Goal: Task Accomplishment & Management: Manage account settings

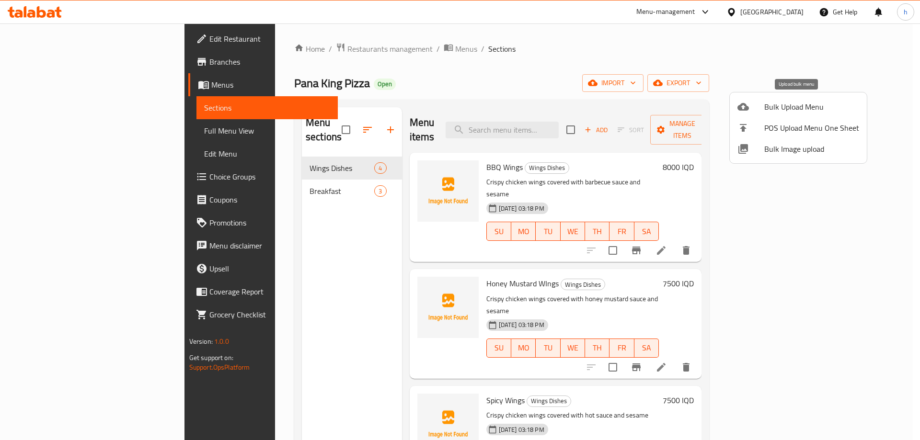
click at [762, 108] on div at bounding box center [750, 106] width 27 height 11
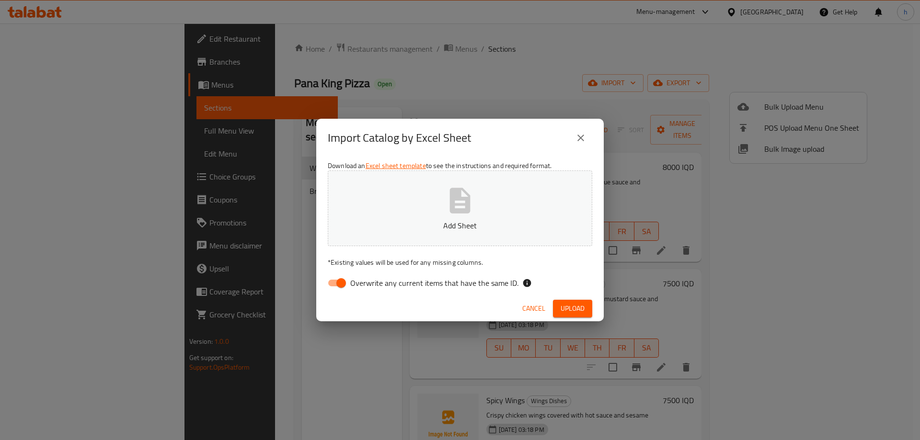
click at [335, 284] on input "Overwrite any current items that have the same ID." at bounding box center [341, 283] width 55 height 18
checkbox input "false"
click at [563, 308] on span "Upload" at bounding box center [572, 309] width 24 height 12
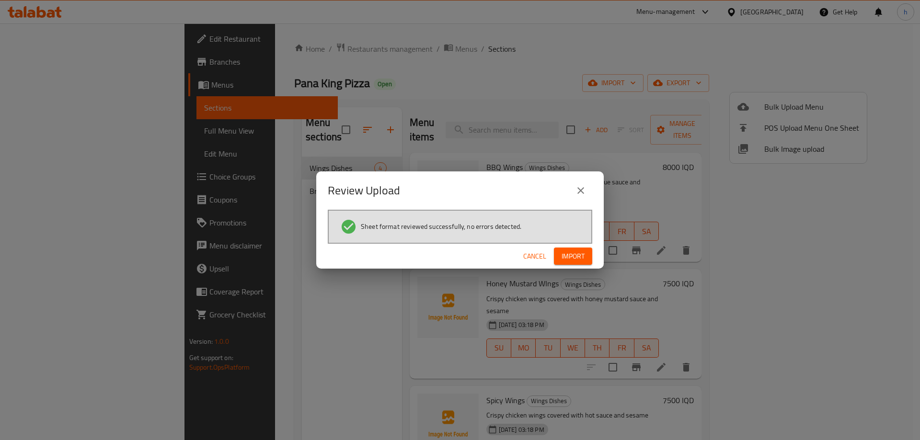
click at [580, 253] on span "Import" at bounding box center [572, 256] width 23 height 12
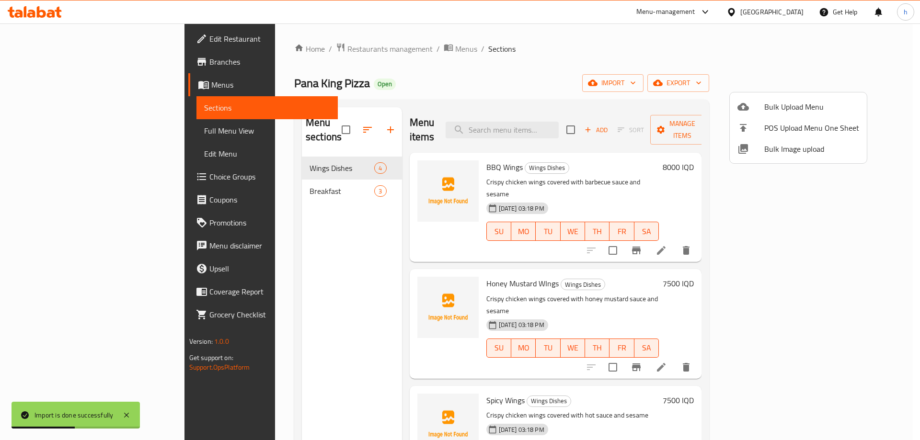
click at [71, 130] on div at bounding box center [460, 220] width 920 height 440
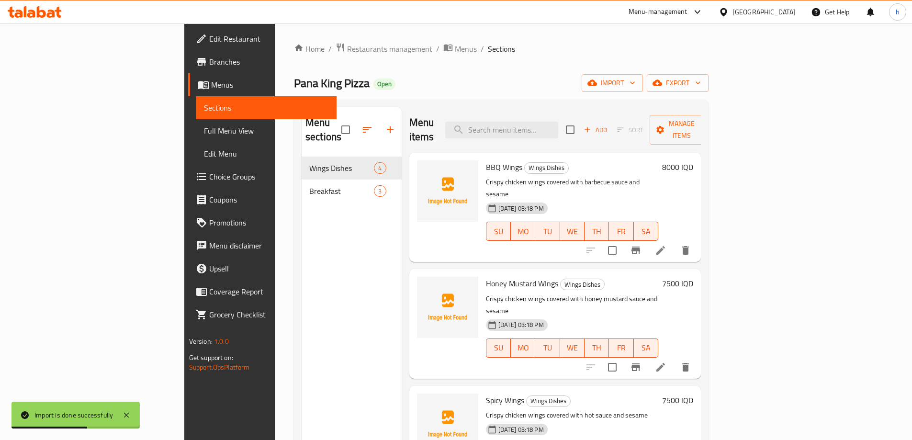
click at [204, 130] on span "Full Menu View" at bounding box center [266, 130] width 125 height 11
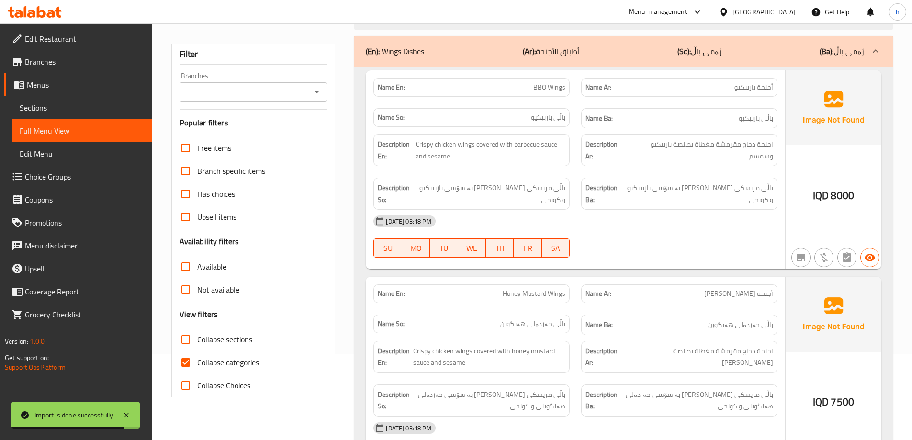
scroll to position [159, 0]
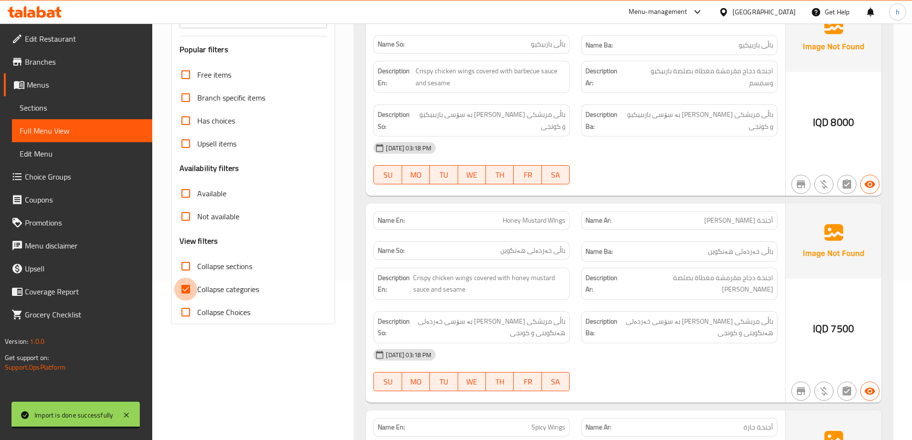
click at [190, 285] on input "Collapse categories" at bounding box center [185, 289] width 23 height 23
checkbox input "false"
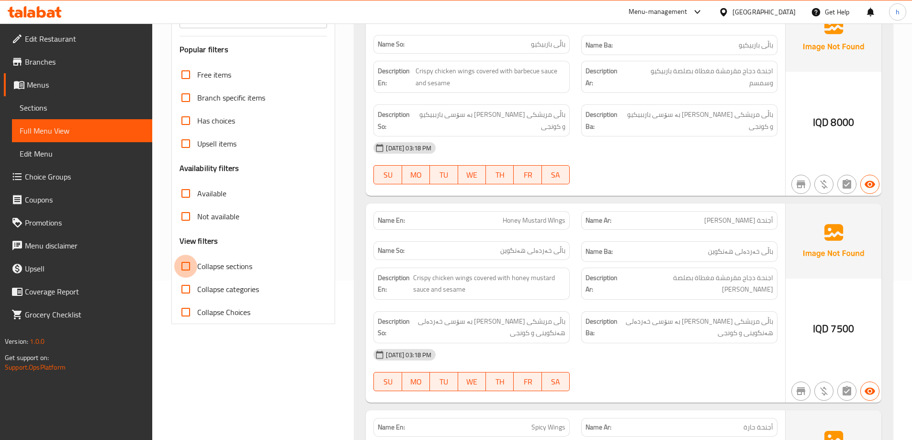
click at [187, 270] on input "Collapse sections" at bounding box center [185, 266] width 23 height 23
checkbox input "true"
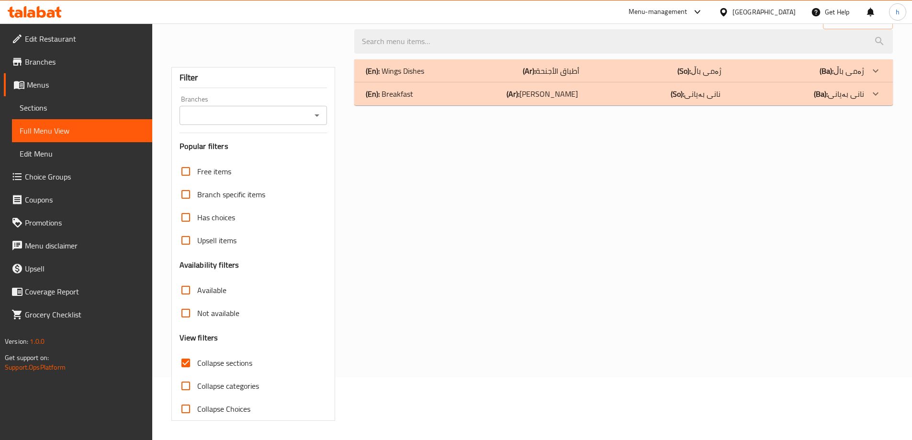
scroll to position [63, 0]
click at [57, 109] on span "Sections" at bounding box center [82, 107] width 125 height 11
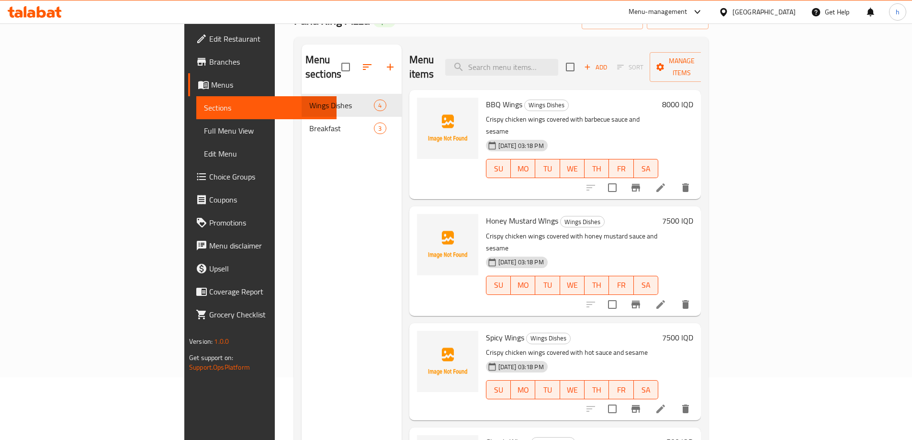
click at [204, 131] on span "Full Menu View" at bounding box center [266, 130] width 125 height 11
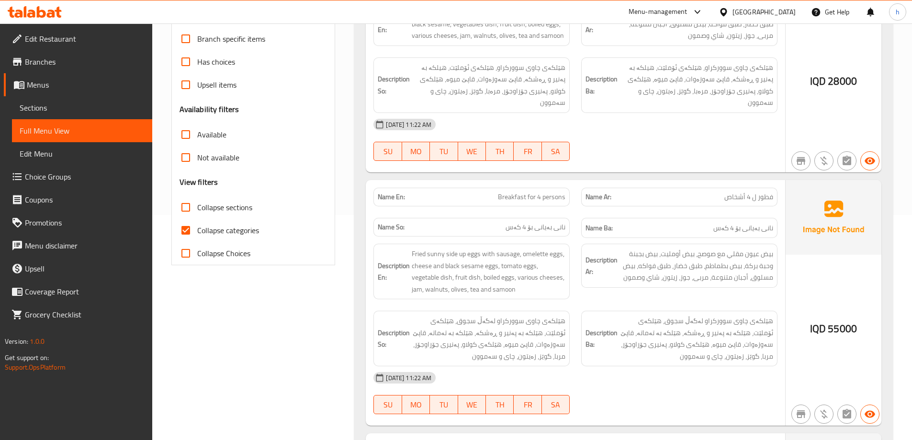
scroll to position [222, 0]
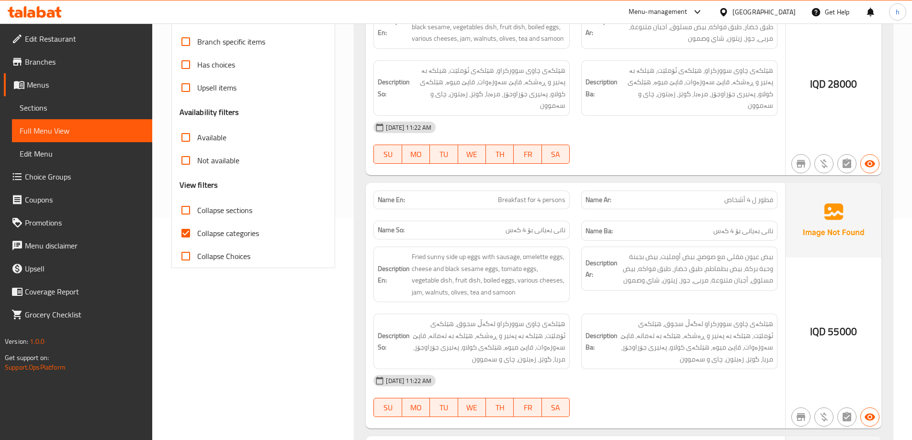
click at [183, 228] on input "Collapse categories" at bounding box center [185, 233] width 23 height 23
checkbox input "false"
click at [186, 212] on input "Collapse sections" at bounding box center [185, 210] width 23 height 23
checkbox input "true"
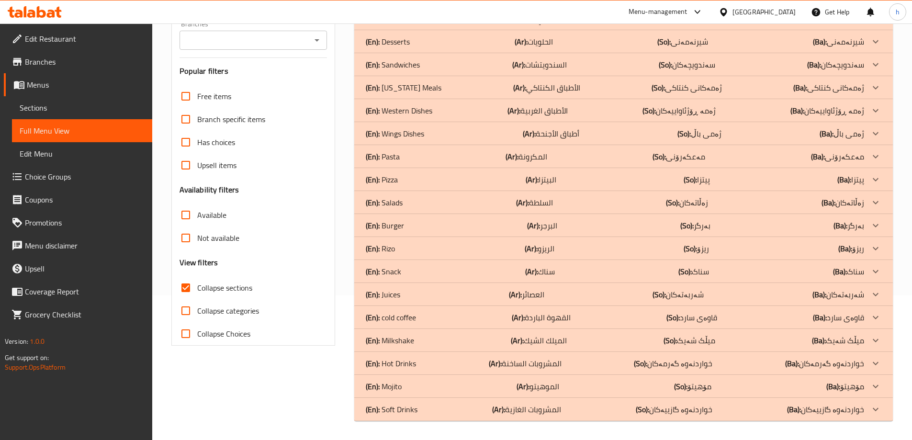
scroll to position [145, 0]
click at [400, 44] on p "(En): Desserts" at bounding box center [388, 41] width 44 height 11
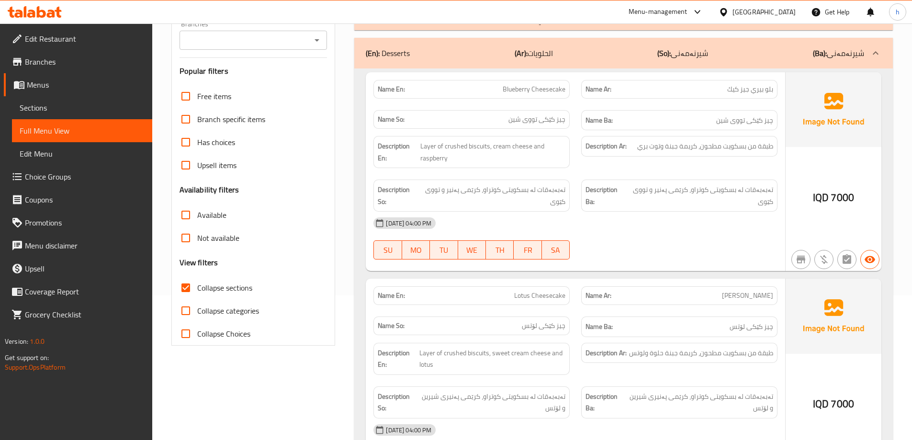
scroll to position [65, 0]
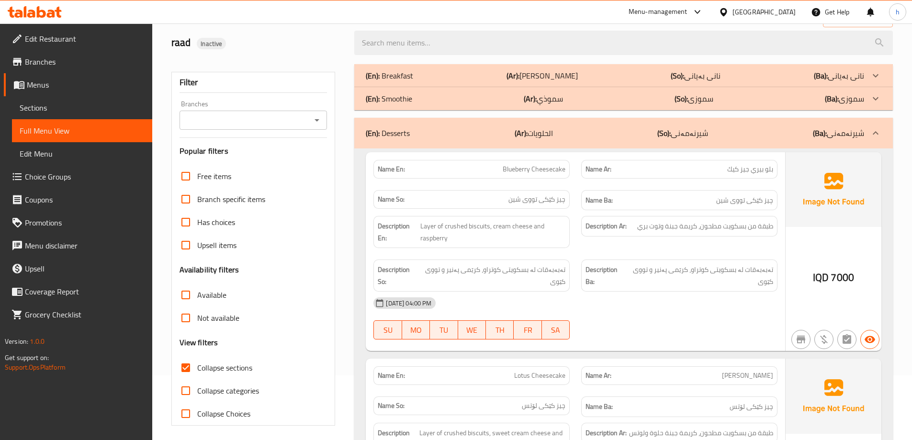
click at [391, 102] on p "(En): Smoothie" at bounding box center [389, 98] width 46 height 11
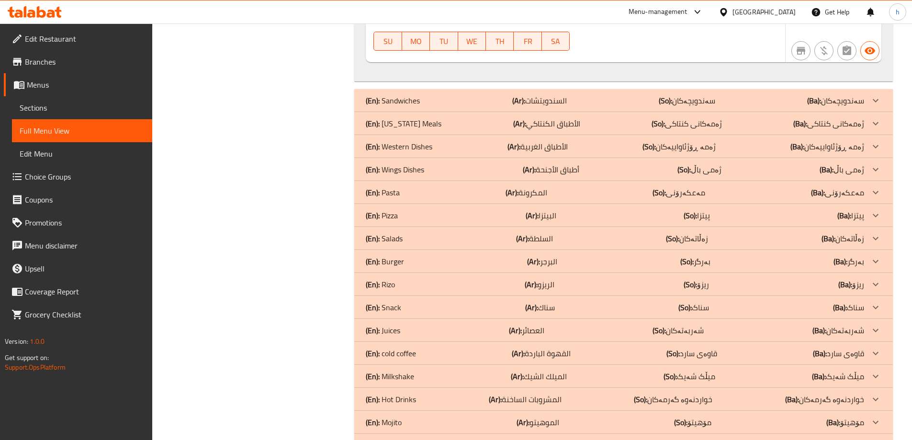
scroll to position [2954, 0]
click at [400, 163] on p "(En): Wings Dishes" at bounding box center [395, 168] width 58 height 11
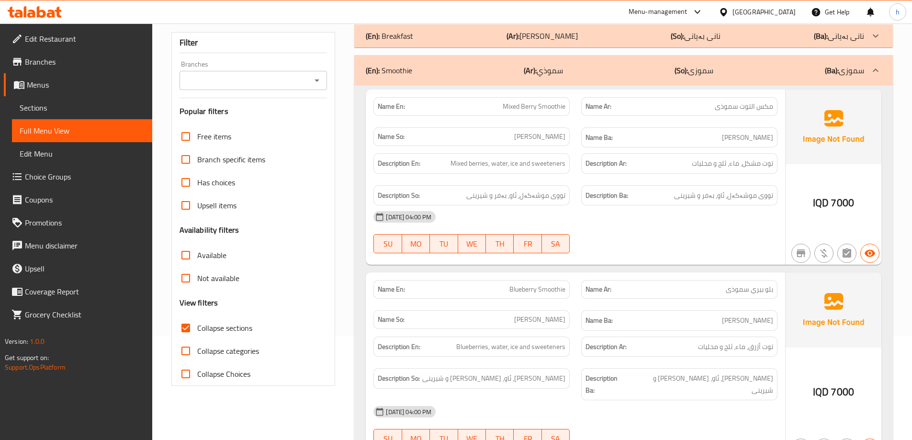
scroll to position [90, 0]
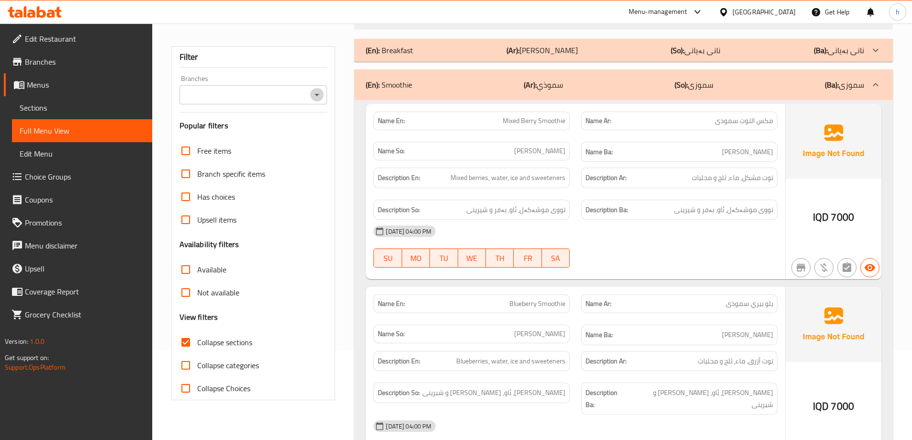
click at [320, 91] on icon "Open" at bounding box center [316, 94] width 11 height 11
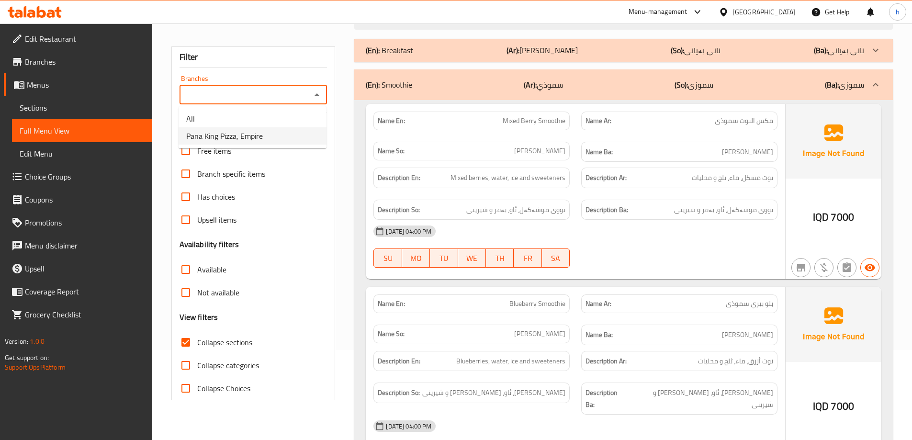
click at [275, 142] on li "Pana King Pizza, Empire" at bounding box center [253, 135] width 148 height 17
type input "Pana King Pizza, Empire"
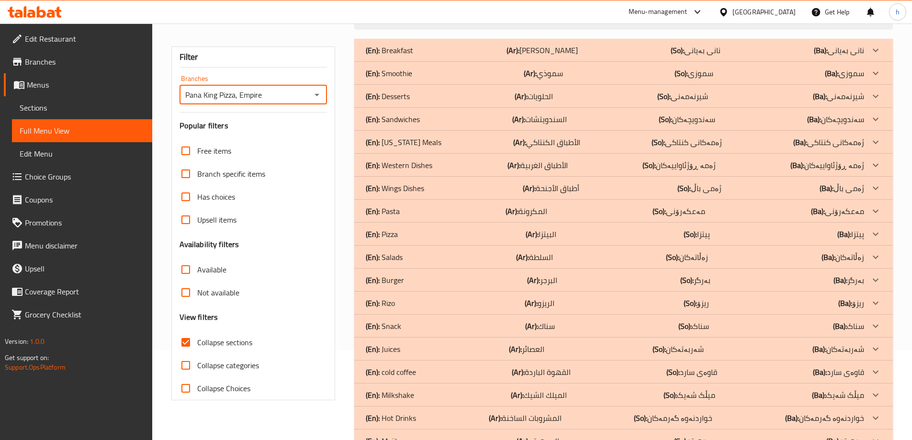
scroll to position [145, 0]
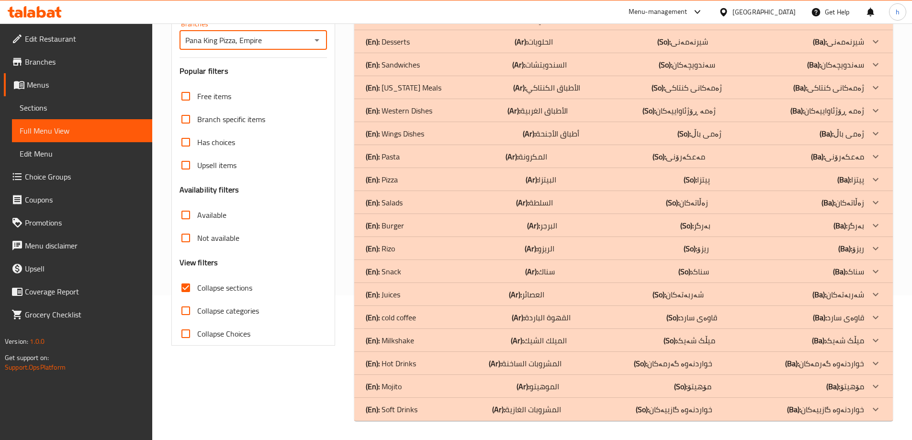
click at [394, 134] on p "(En): Wings Dishes" at bounding box center [395, 133] width 58 height 11
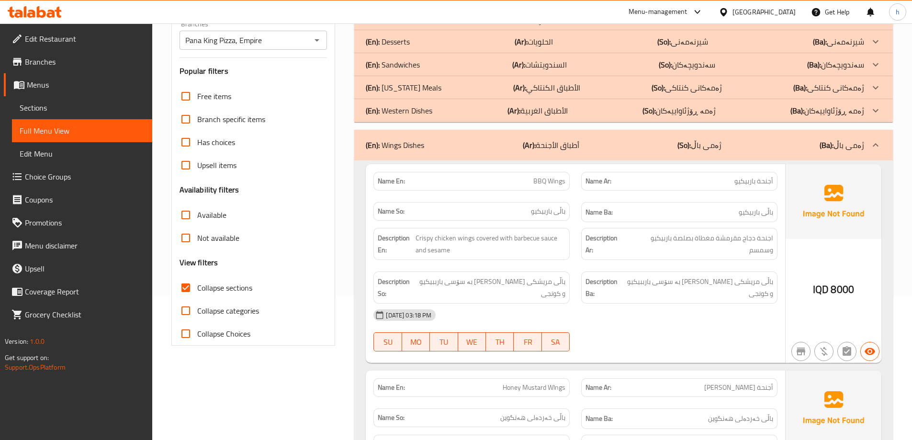
click at [399, 40] on p "(En): Desserts" at bounding box center [388, 41] width 44 height 11
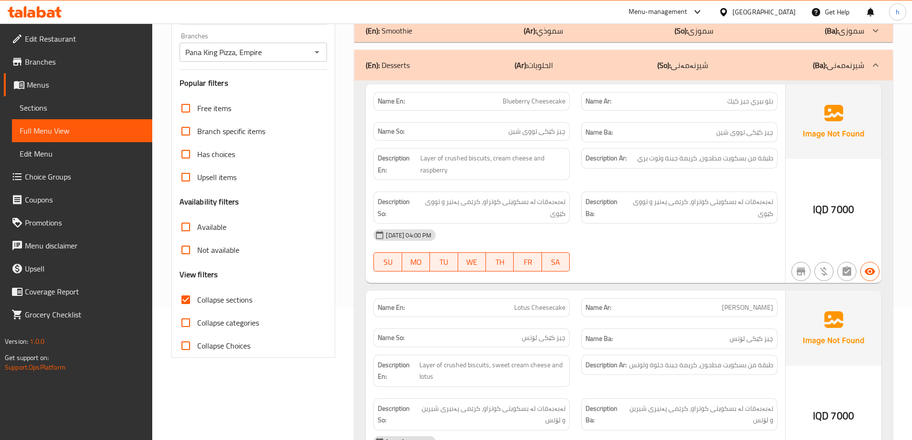
scroll to position [65, 0]
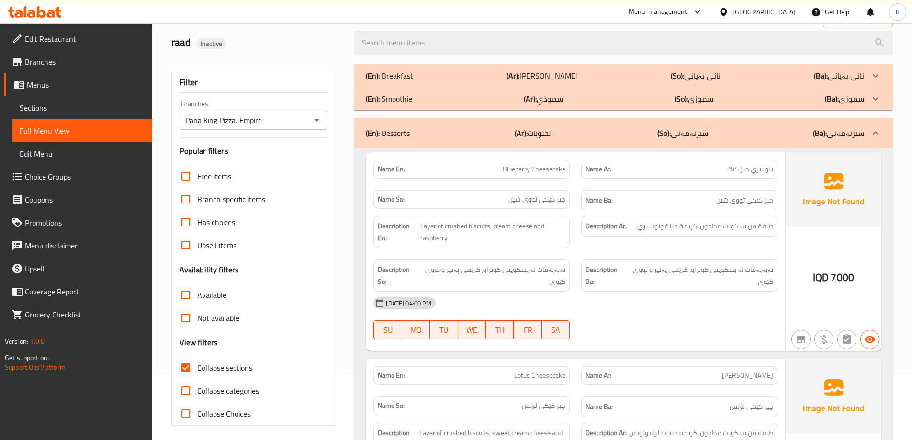
click at [397, 104] on p "(En): Smoothie" at bounding box center [389, 98] width 46 height 11
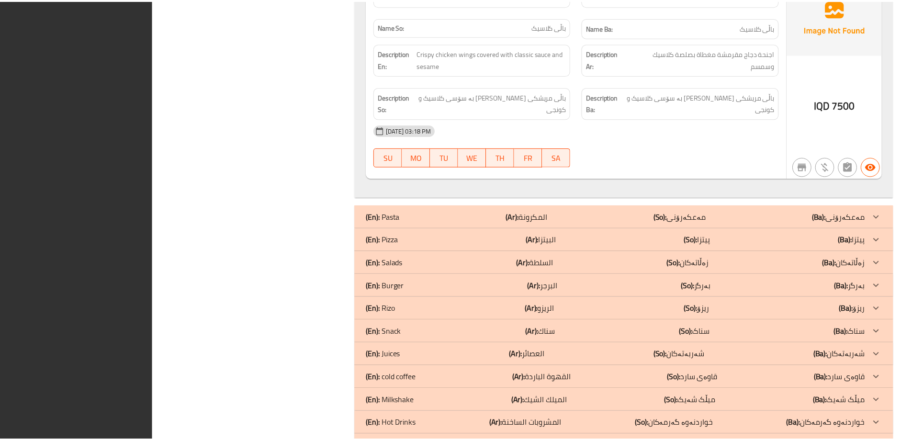
scroll to position [3819, 0]
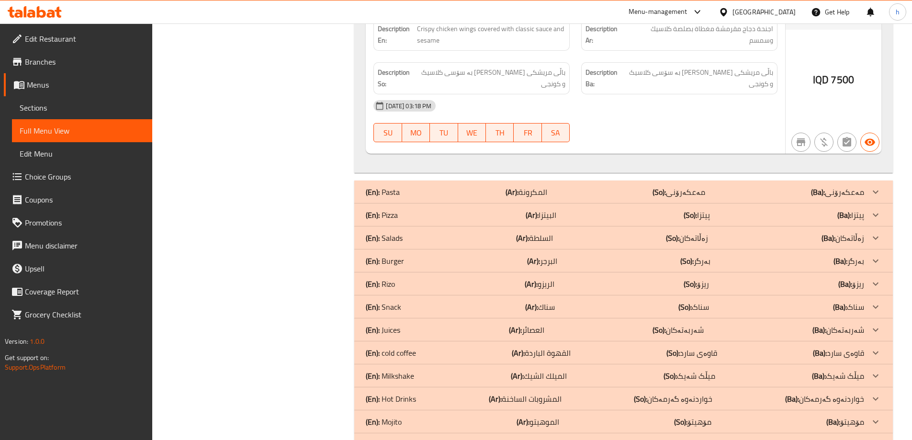
click at [34, 13] on icon at bounding box center [31, 14] width 8 height 8
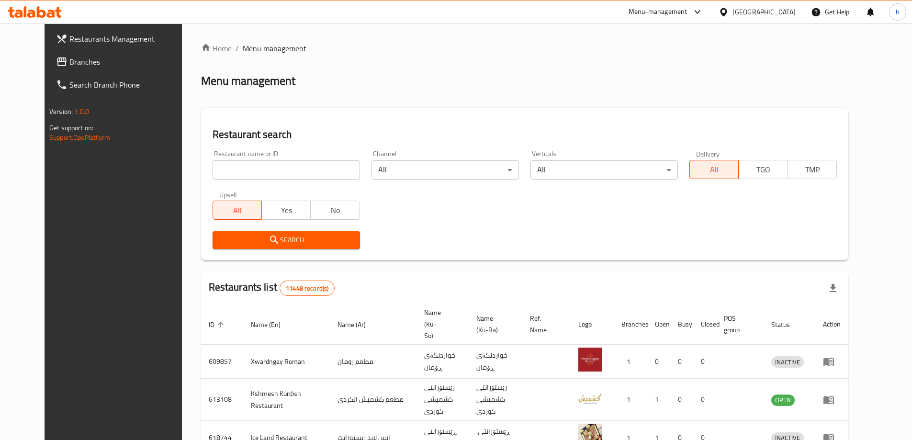
click at [69, 65] on span "Branches" at bounding box center [129, 61] width 120 height 11
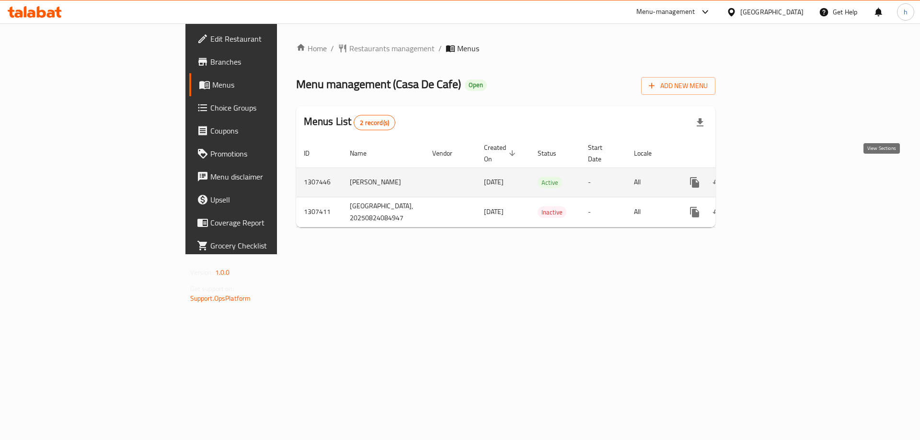
click at [768, 178] on icon "enhanced table" at bounding box center [763, 182] width 9 height 9
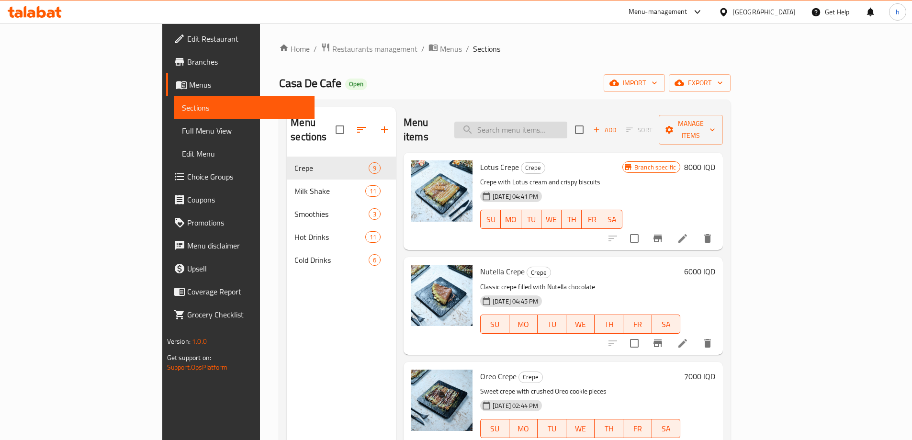
click at [551, 122] on input "search" at bounding box center [511, 130] width 113 height 17
click at [549, 122] on input "search" at bounding box center [511, 130] width 113 height 17
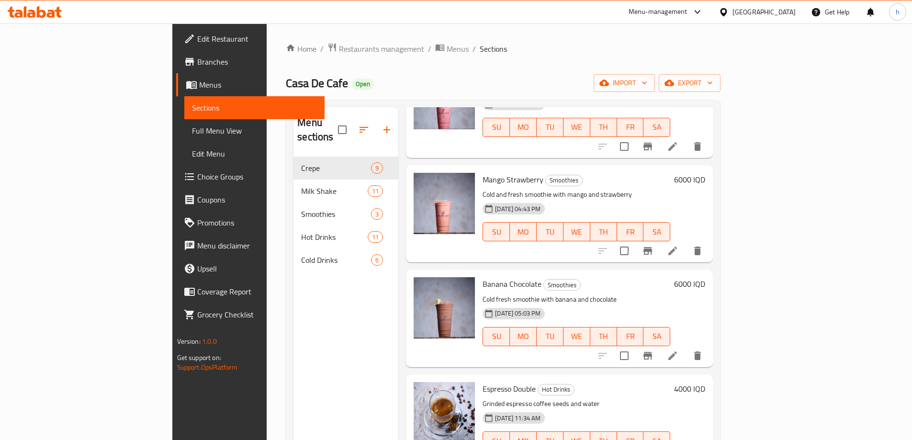
scroll to position [839, 0]
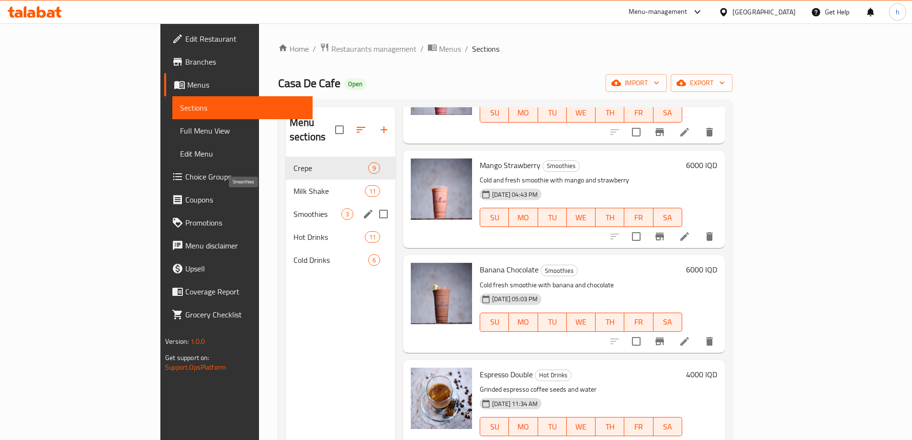
type input "b"
click at [294, 208] on span "Smoothies" at bounding box center [318, 213] width 48 height 11
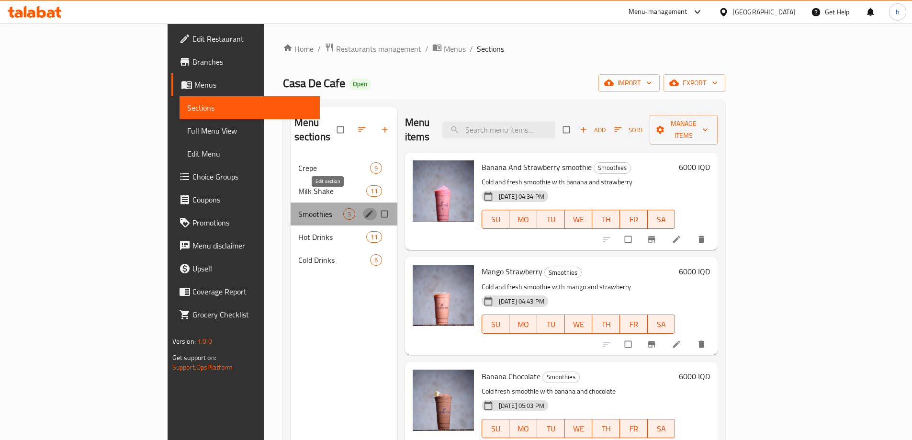
click at [363, 208] on button "edit" at bounding box center [370, 214] width 14 height 12
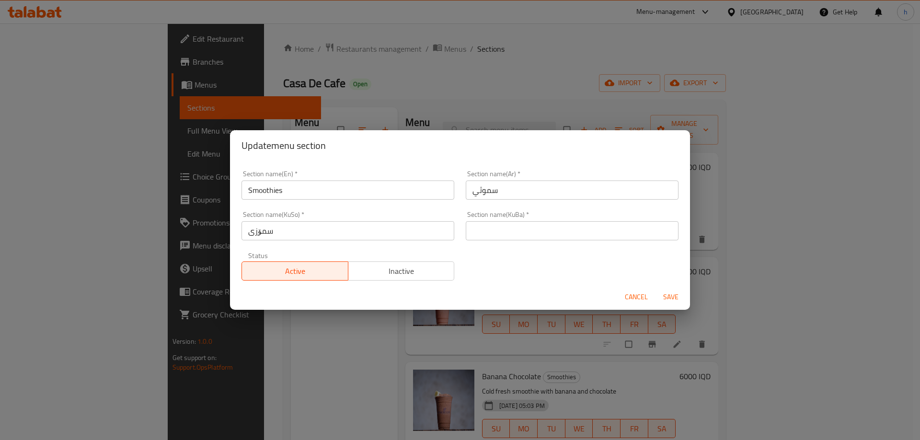
click at [630, 290] on button "Cancel" at bounding box center [636, 297] width 31 height 18
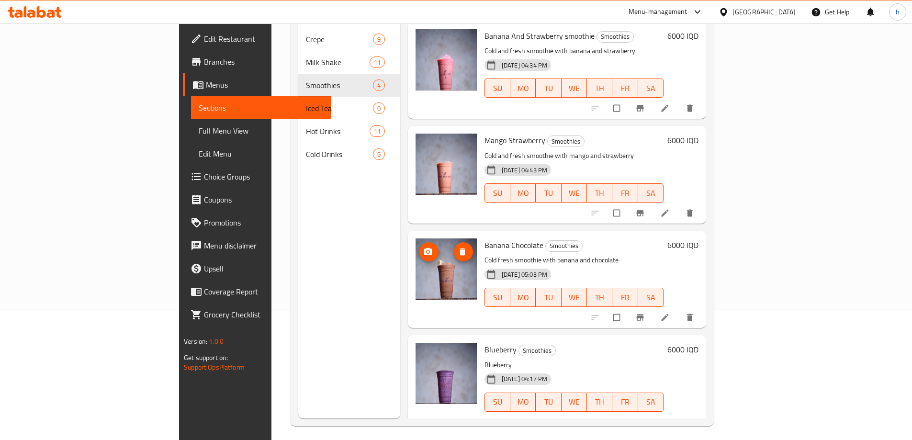
scroll to position [134, 0]
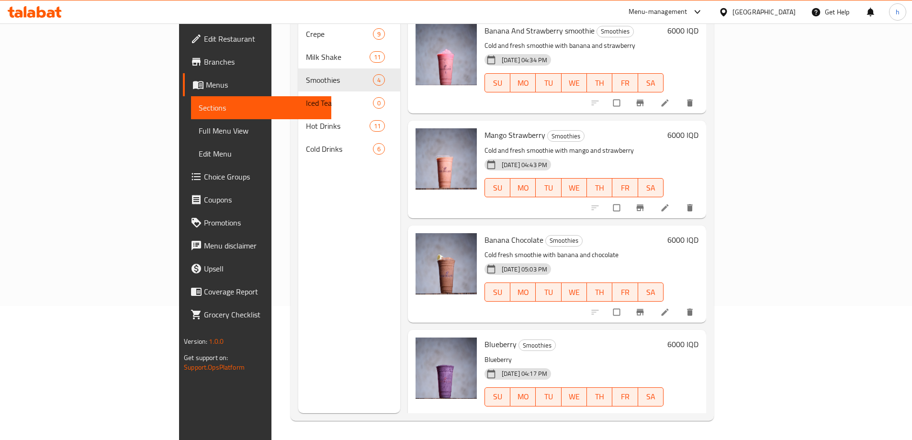
click at [680, 409] on li at bounding box center [666, 416] width 27 height 15
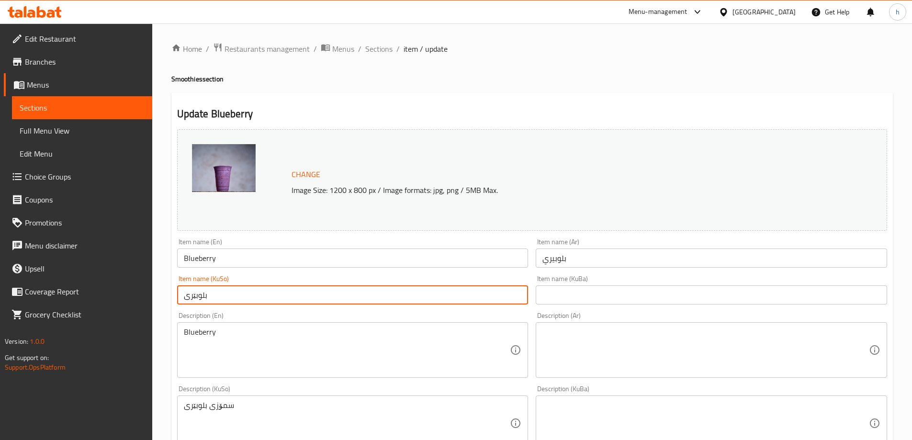
drag, startPoint x: 216, startPoint y: 296, endPoint x: 177, endPoint y: 295, distance: 39.8
click at [177, 295] on input "بلوبێری" at bounding box center [353, 294] width 352 height 19
type input "[PERSON_NAME]"
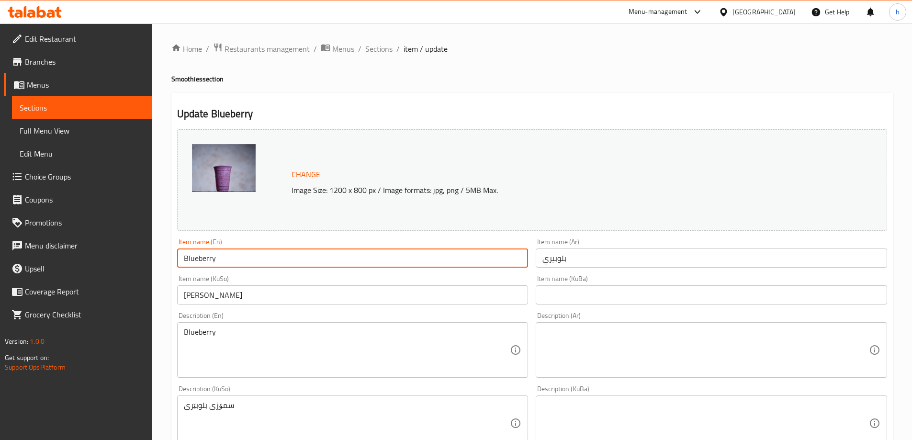
drag, startPoint x: 226, startPoint y: 257, endPoint x: 158, endPoint y: 255, distance: 68.0
click at [158, 255] on div "Home / Restaurants management / Menus / Sections / item / update Smoothies sect…" at bounding box center [532, 411] width 760 height 777
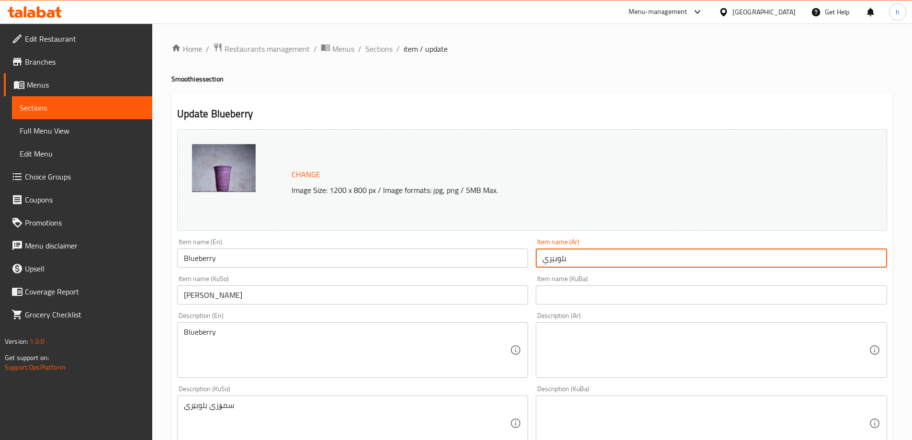
drag, startPoint x: 593, startPoint y: 256, endPoint x: 557, endPoint y: 274, distance: 41.3
click at [520, 255] on div "Change Image Size: 1200 x 800 px / Image formats: jpg, png / 5MB Max. Item name…" at bounding box center [532, 393] width 718 height 537
paste input "وت أزرق"
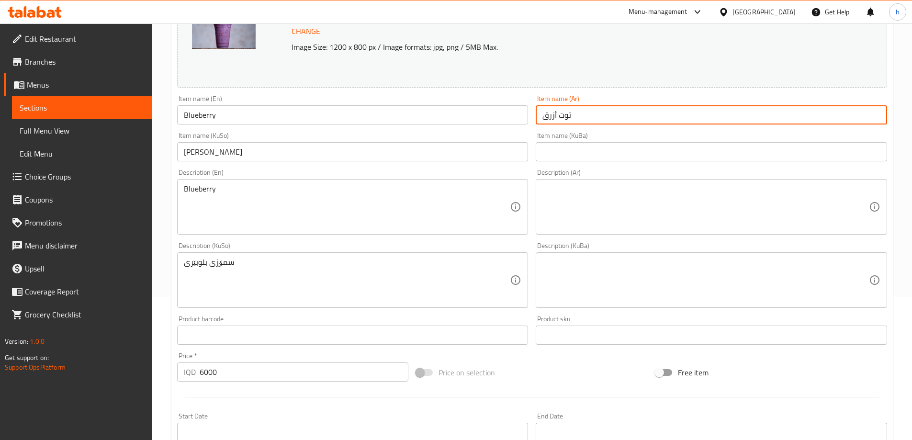
scroll to position [159, 0]
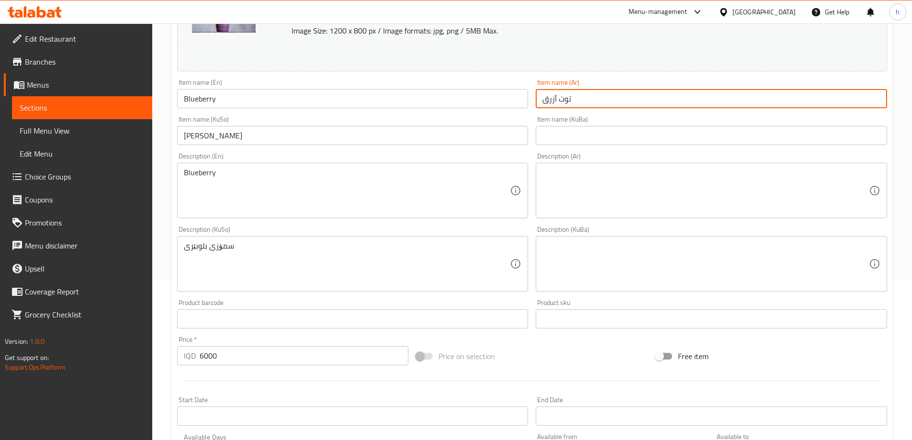
type input "توت أزرق"
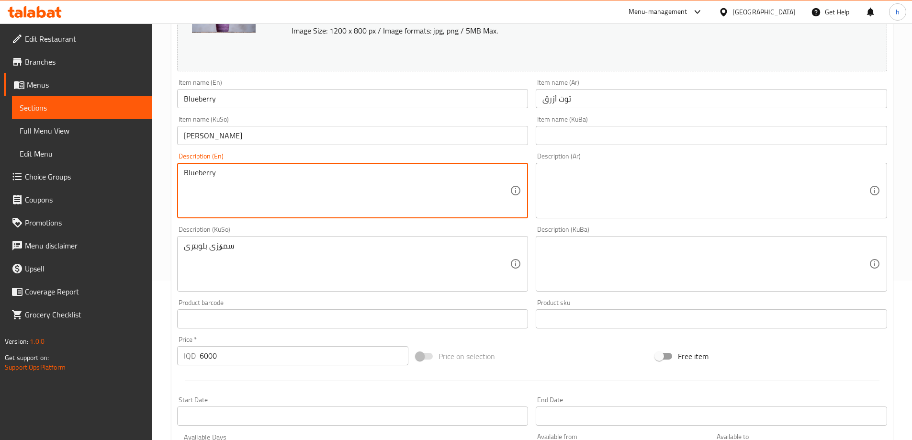
drag, startPoint x: 251, startPoint y: 170, endPoint x: 141, endPoint y: 170, distance: 110.6
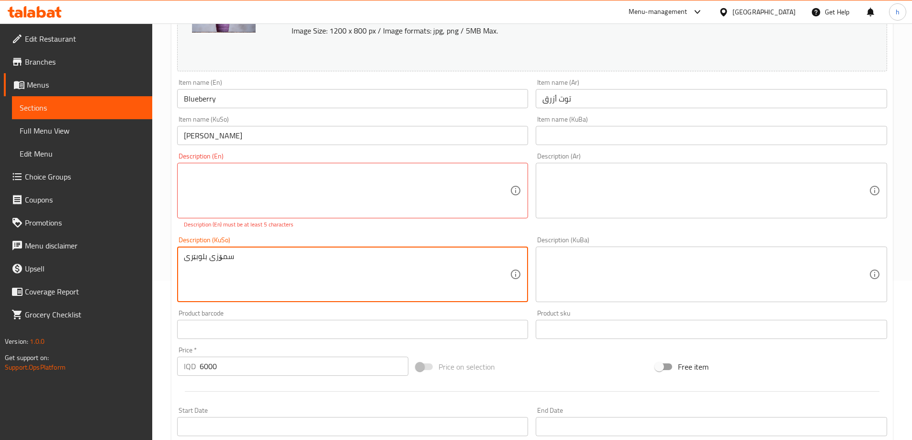
drag, startPoint x: 242, startPoint y: 262, endPoint x: 169, endPoint y: 262, distance: 72.8
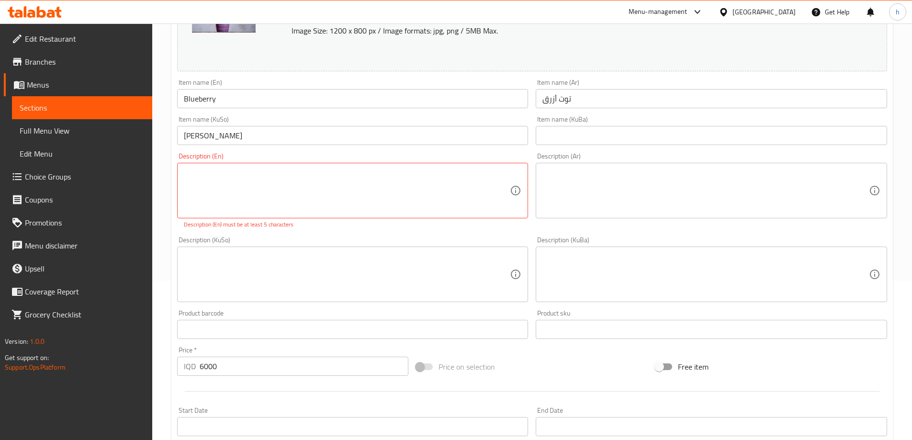
click at [551, 231] on div "Description (Ar) Description (Ar)" at bounding box center [711, 191] width 359 height 84
drag, startPoint x: 348, startPoint y: 172, endPoint x: 109, endPoint y: 180, distance: 238.6
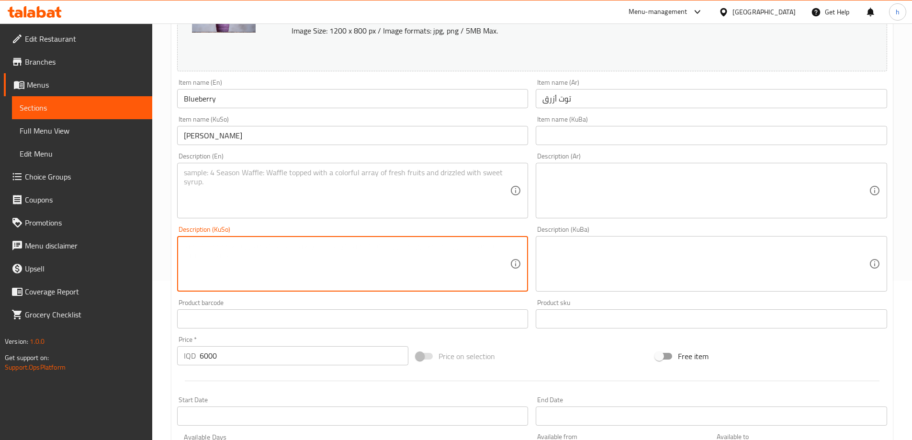
drag, startPoint x: 271, startPoint y: 245, endPoint x: 268, endPoint y: 291, distance: 46.1
click at [271, 248] on div "Description (KuSo) Description (KuSo)" at bounding box center [353, 259] width 352 height 66
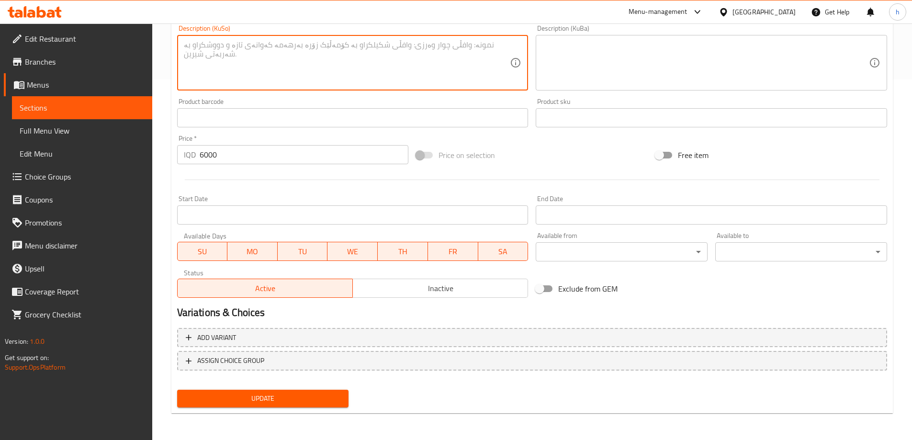
click at [304, 393] on span "Update" at bounding box center [263, 399] width 157 height 12
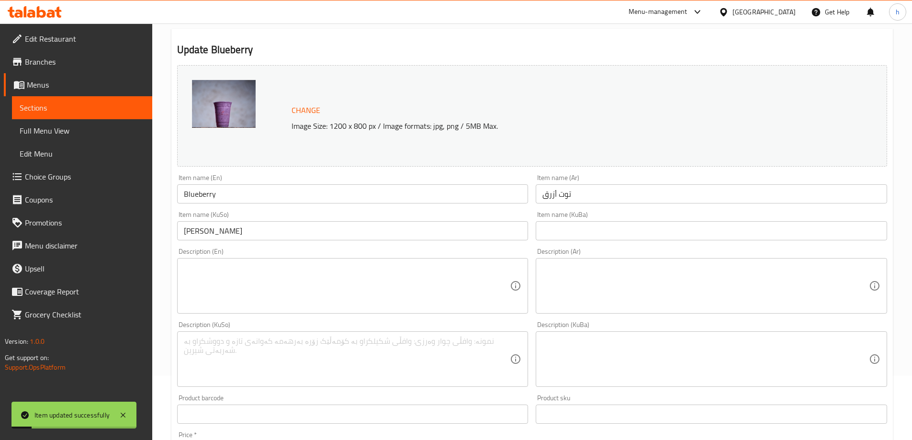
scroll to position [41, 0]
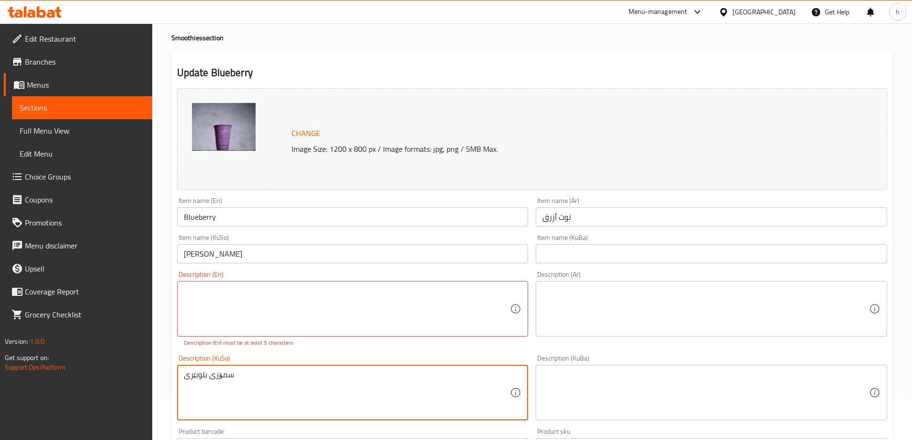
type textarea "سمۆزی بلوبێری"
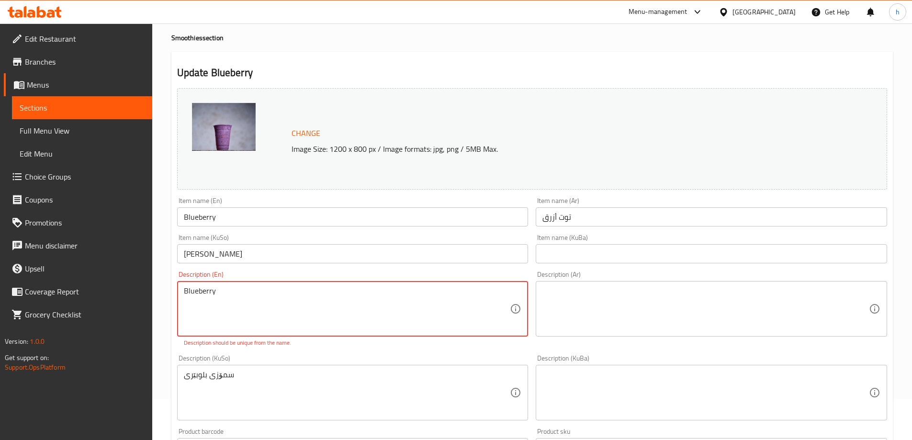
type textarea "Blueberry"
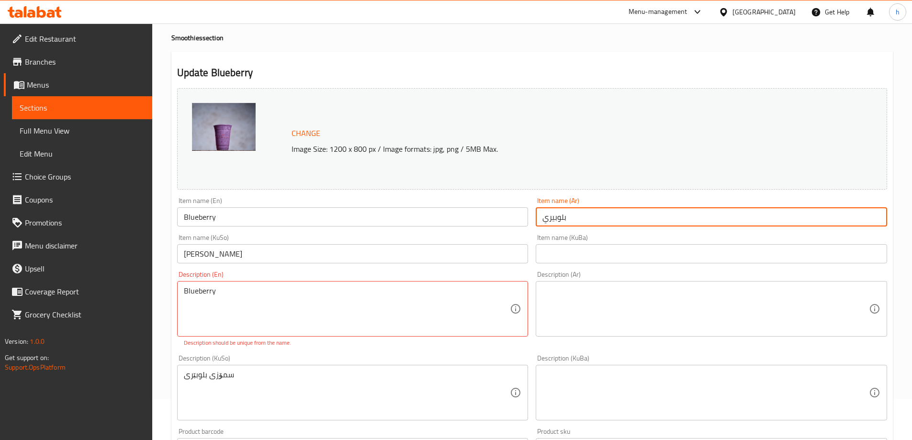
type input "بلوبيري"
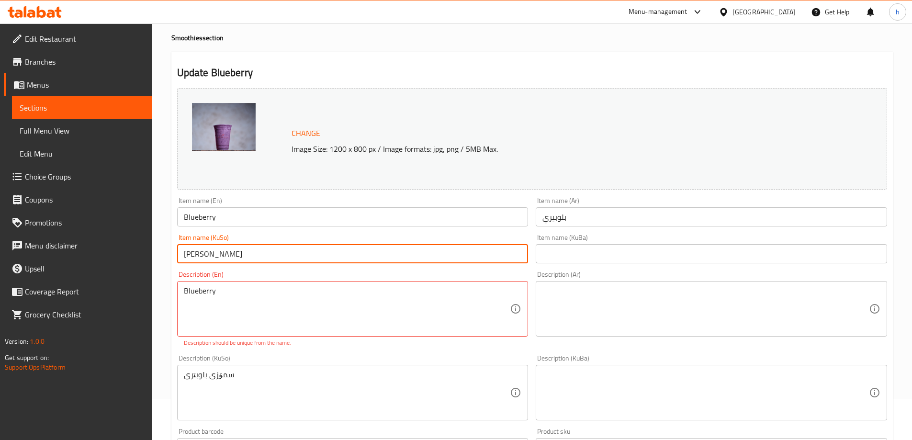
type input "تووی شین"
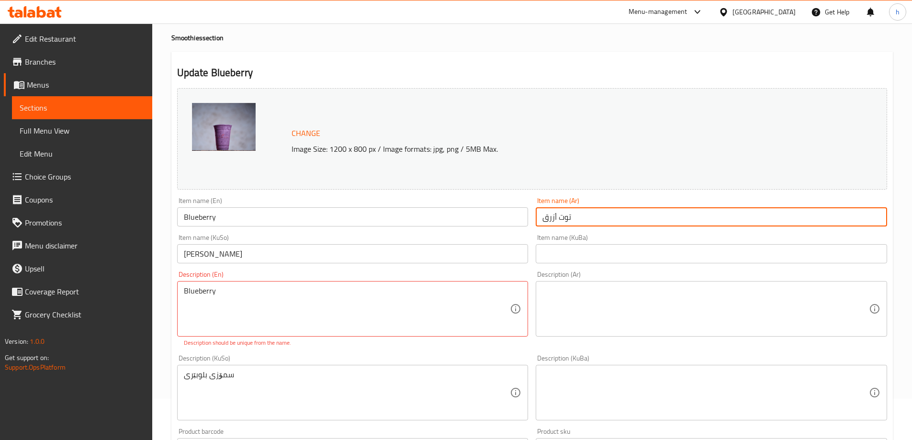
type input "توت أزرق"
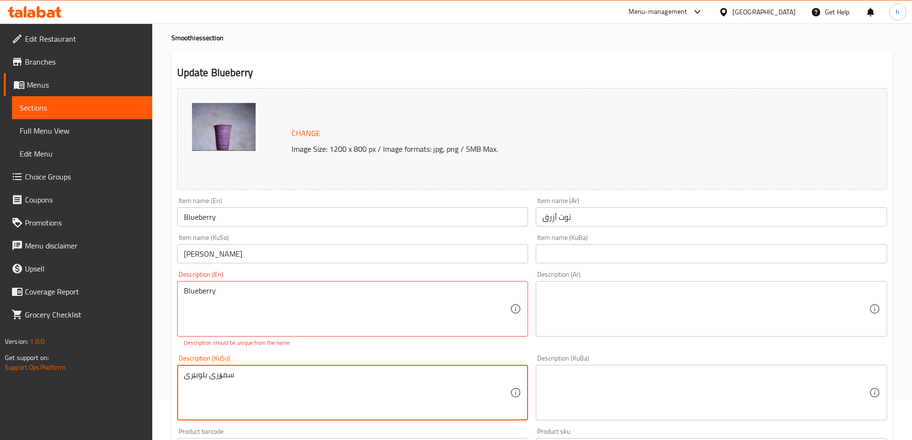
drag, startPoint x: 191, startPoint y: 375, endPoint x: 172, endPoint y: 382, distance: 19.8
drag, startPoint x: 216, startPoint y: 371, endPoint x: 212, endPoint y: 379, distance: 9.4
click at [215, 372] on textarea "سمۆزی بلوبێری" at bounding box center [347, 392] width 327 height 45
click at [207, 379] on textarea "سمۆزی بلوبێری" at bounding box center [347, 392] width 327 height 45
drag, startPoint x: 208, startPoint y: 379, endPoint x: 254, endPoint y: 372, distance: 47.0
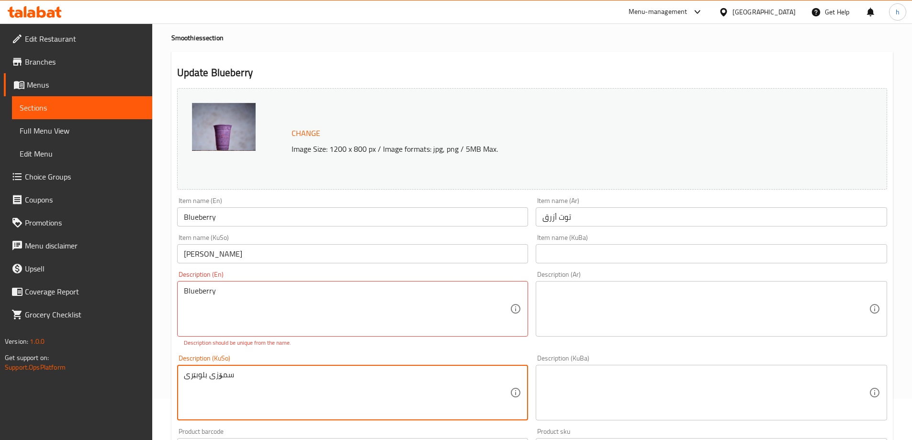
click at [254, 373] on textarea "سمۆزی بلوبێری" at bounding box center [347, 392] width 327 height 45
type textarea "بلوبێری"
drag, startPoint x: 68, startPoint y: 362, endPoint x: 81, endPoint y: 361, distance: 13.5
click at [81, 361] on div "Edit Restaurant Branches Menus Sections Full Menu View Edit Menu Choice Groups …" at bounding box center [456, 376] width 912 height 788
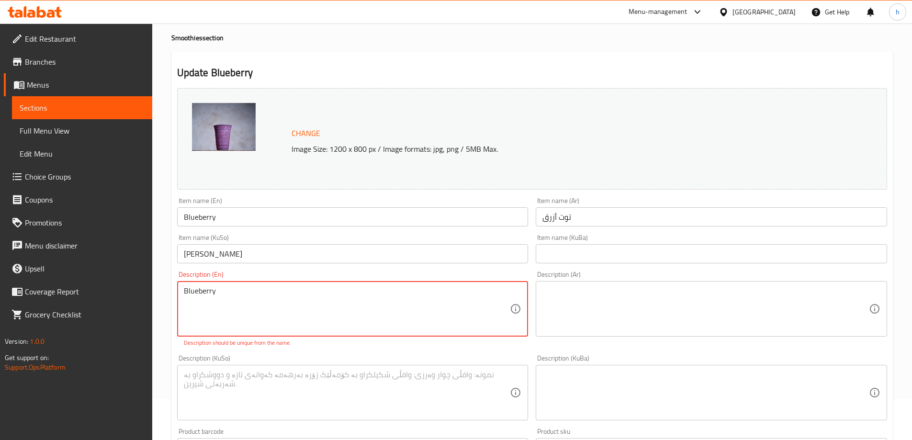
drag, startPoint x: 39, startPoint y: 265, endPoint x: 341, endPoint y: 310, distance: 305.6
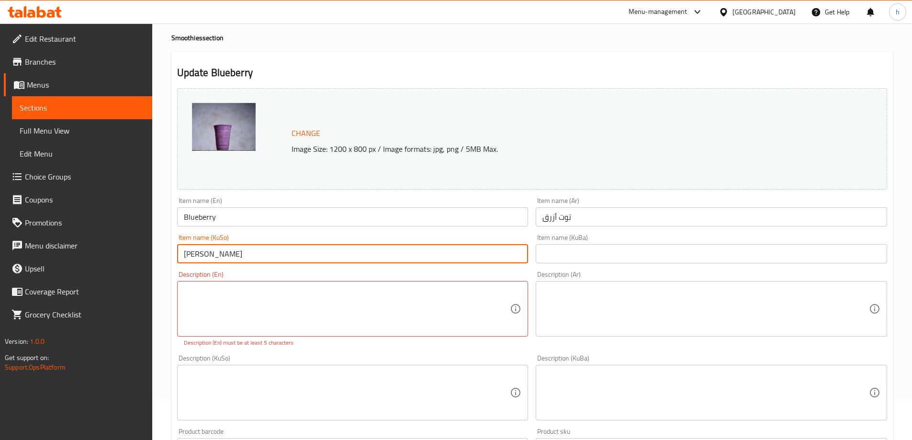
drag, startPoint x: 185, startPoint y: 251, endPoint x: 264, endPoint y: 272, distance: 81.8
click at [185, 252] on input "تووی شین" at bounding box center [353, 253] width 352 height 19
paste input "سمۆزی"
type input "سمۆزی تووی شین"
click at [229, 216] on input "Blueberry" at bounding box center [353, 216] width 352 height 19
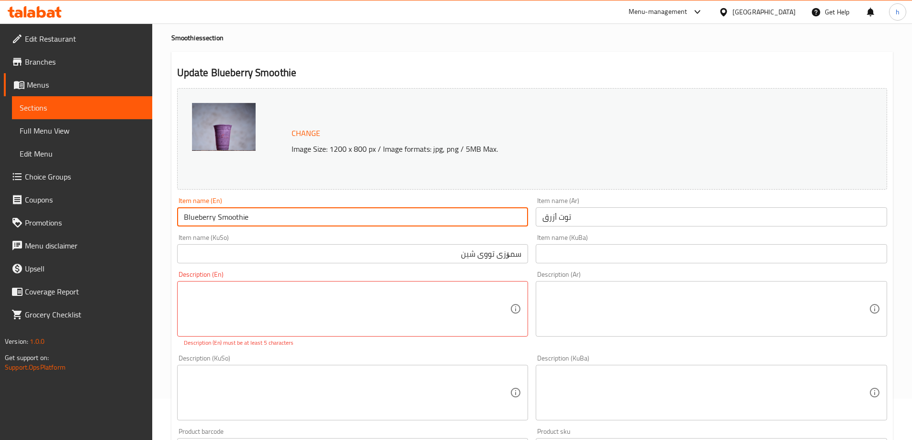
type input "Blueberry Smoothie"
click at [571, 218] on input "توت أزرق" at bounding box center [712, 216] width 352 height 19
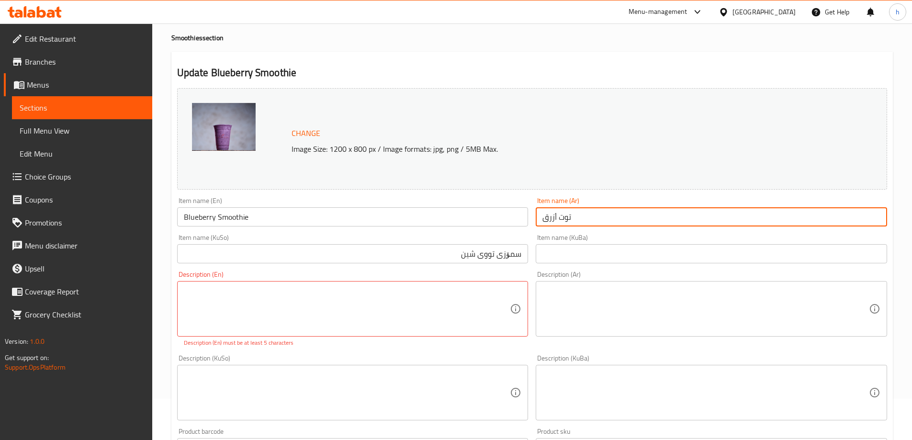
click at [570, 218] on input "توت أزرق" at bounding box center [712, 216] width 352 height 19
click at [432, 346] on p "Description (En) must be at least 5 characters" at bounding box center [353, 343] width 338 height 9
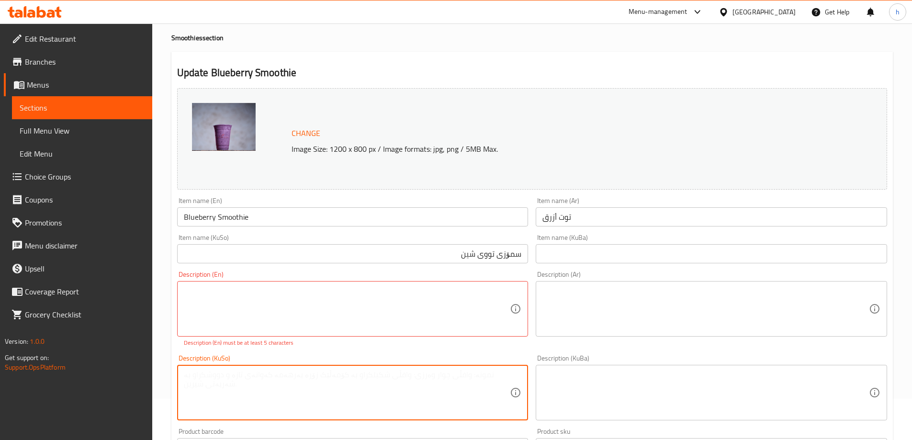
drag, startPoint x: 343, startPoint y: 408, endPoint x: 231, endPoint y: 284, distance: 167.2
click at [342, 402] on textarea at bounding box center [347, 392] width 327 height 45
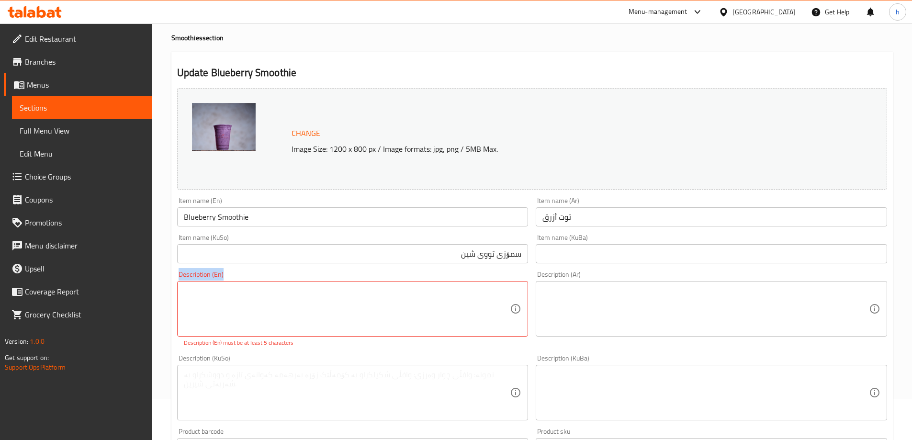
drag, startPoint x: 229, startPoint y: 277, endPoint x: 174, endPoint y: 285, distance: 56.1
click at [174, 285] on div "Description (En) Description (En) Description (En) must be at least 5 characters" at bounding box center [352, 309] width 359 height 84
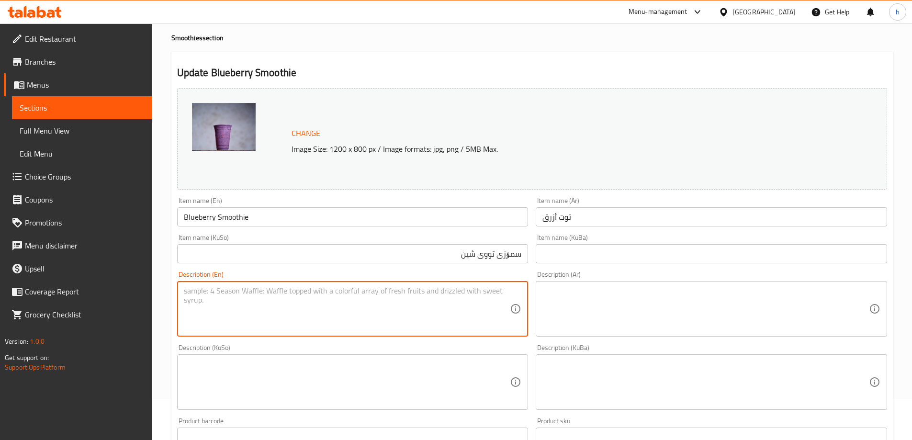
click at [624, 222] on input "توت أزرق" at bounding box center [712, 216] width 352 height 19
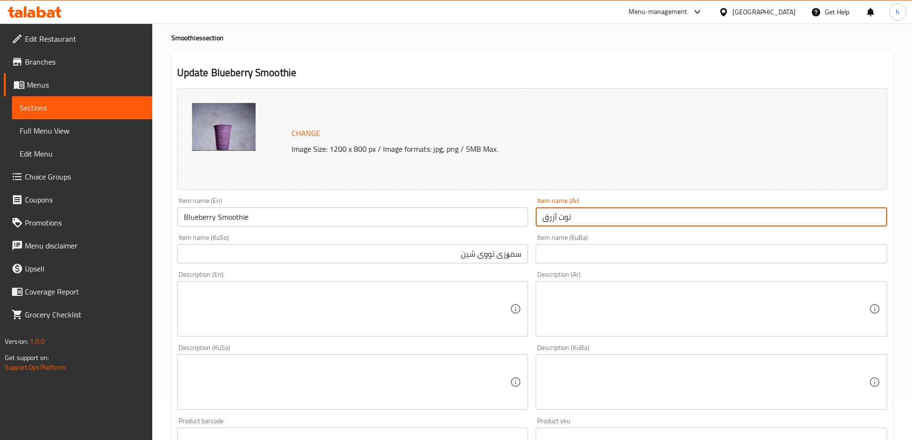
click at [624, 222] on input "توت أزرق" at bounding box center [712, 216] width 352 height 19
drag, startPoint x: 864, startPoint y: 222, endPoint x: 898, endPoint y: 222, distance: 33.5
click at [896, 222] on div "Home / Restaurants management / Menus / Sections / item / update Smoothies sect…" at bounding box center [532, 370] width 760 height 777
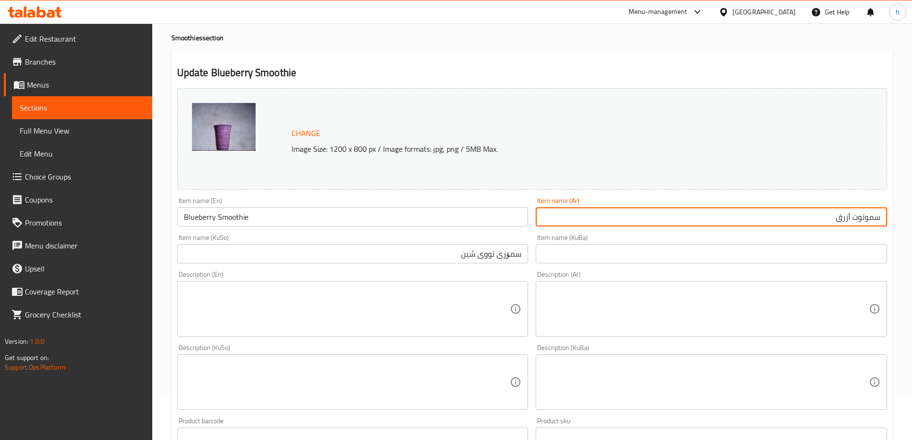
paste input "ي"
type input "سموثي توت أزرق"
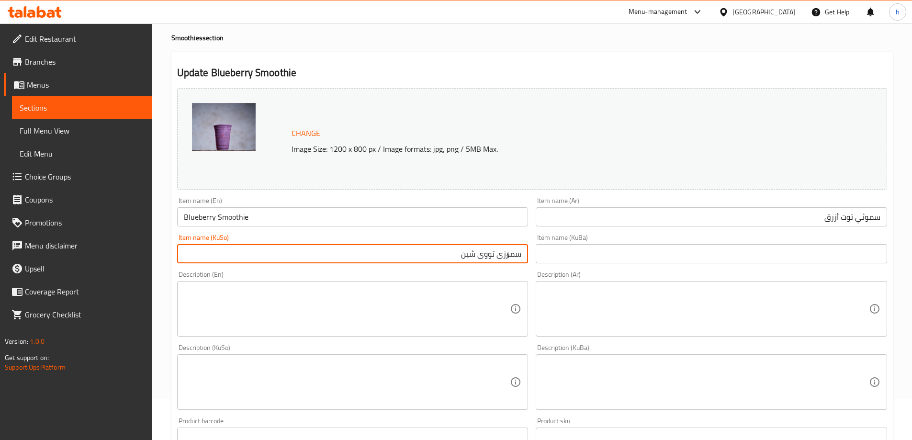
click at [509, 252] on input "سمۆزی تووی شین" at bounding box center [353, 253] width 352 height 19
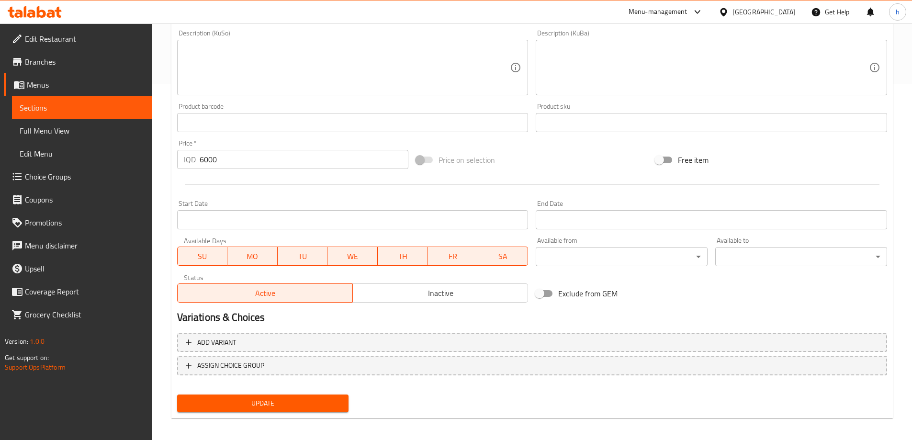
scroll to position [361, 0]
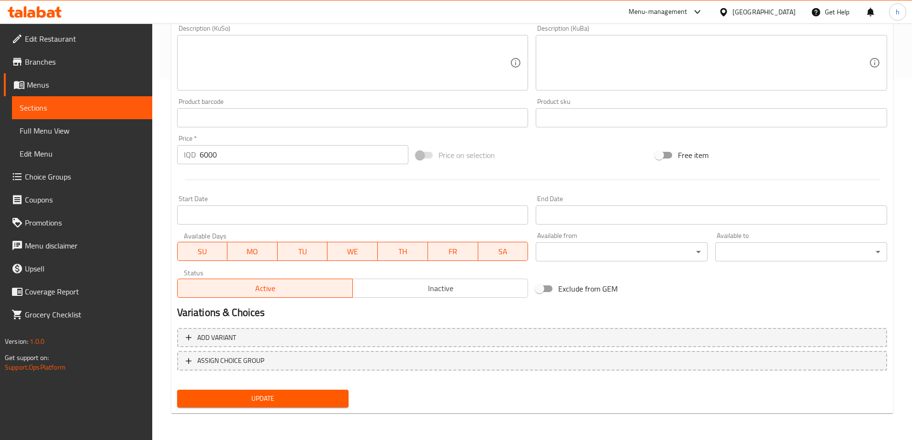
type input "سموزی [PERSON_NAME]"
click at [332, 396] on span "Update" at bounding box center [263, 399] width 157 height 12
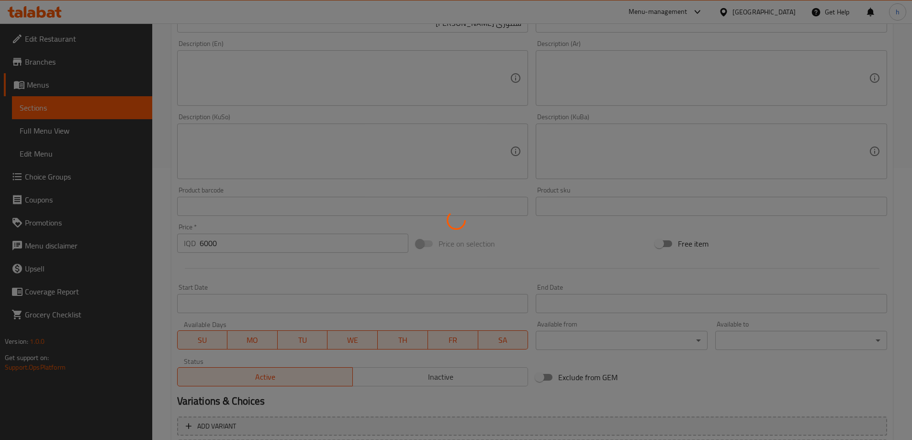
scroll to position [201, 0]
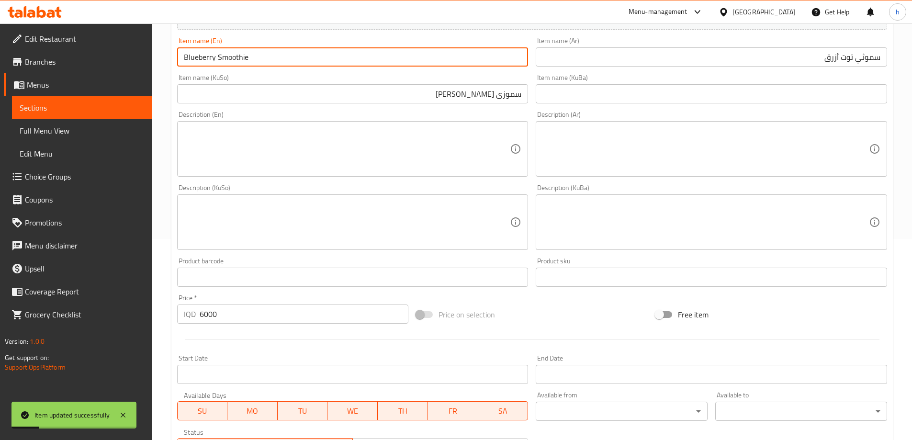
drag, startPoint x: 293, startPoint y: 59, endPoint x: 170, endPoint y: 63, distance: 123.1
click at [170, 63] on div "Home / Restaurants management / Menus / Sections / item / update Smoothies sect…" at bounding box center [532, 210] width 760 height 777
click at [89, 131] on span "Full Menu View" at bounding box center [82, 130] width 125 height 11
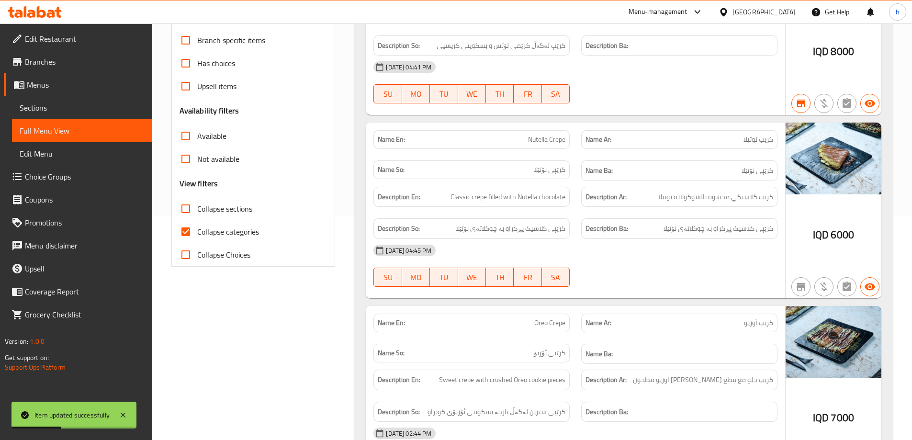
scroll to position [121, 0]
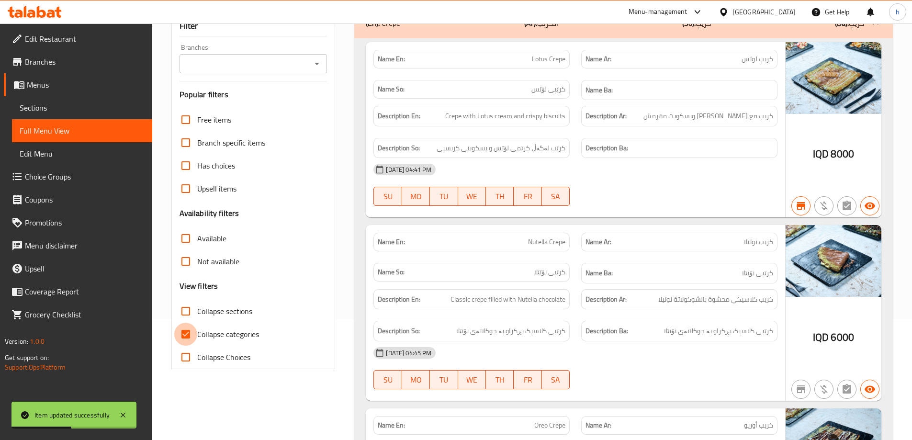
click at [193, 332] on input "Collapse categories" at bounding box center [185, 334] width 23 height 23
checkbox input "false"
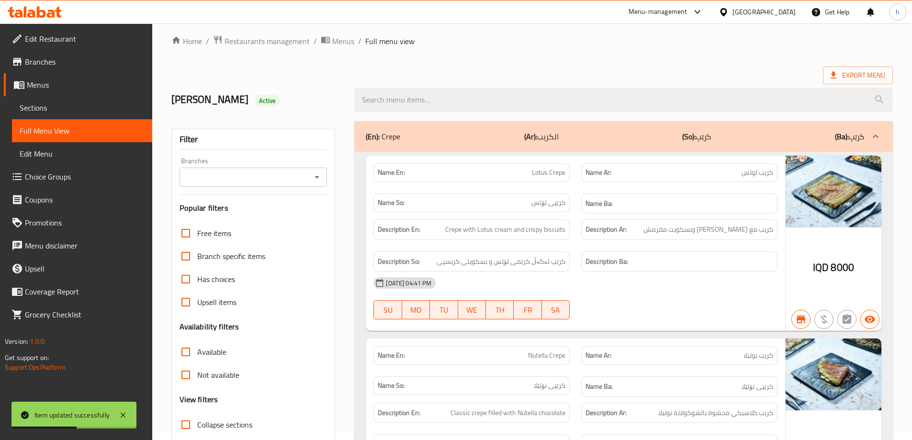
scroll to position [0, 0]
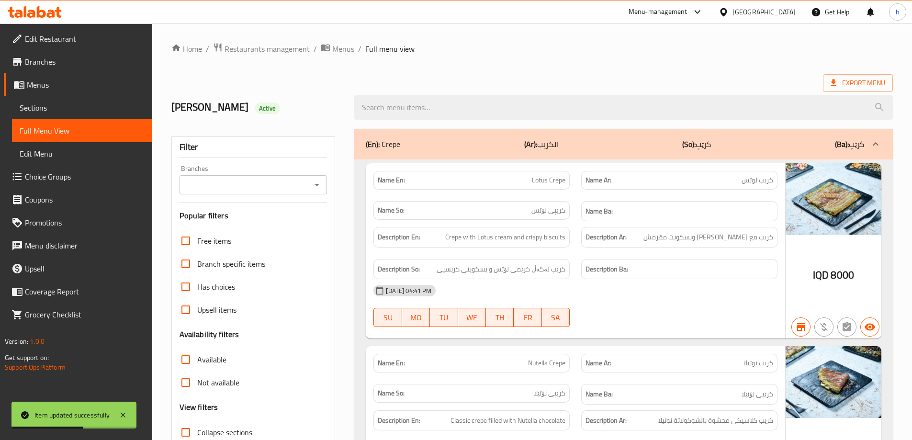
click at [323, 188] on div "Branches" at bounding box center [254, 184] width 148 height 19
click at [318, 188] on icon "Open" at bounding box center [316, 184] width 11 height 11
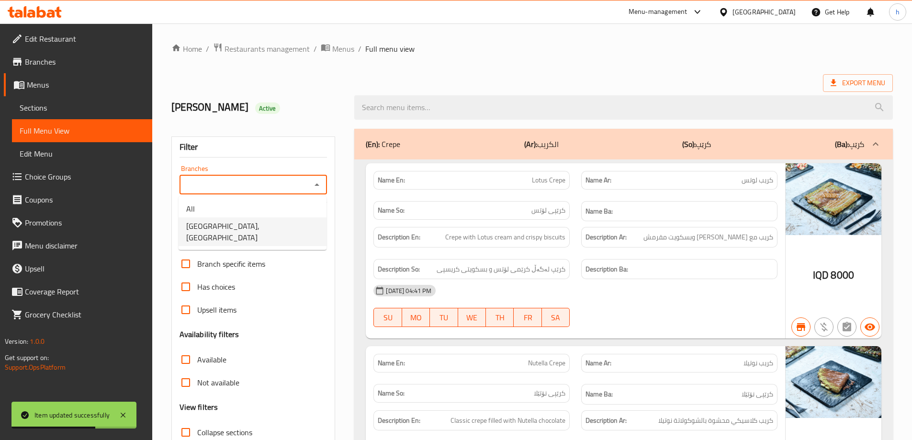
click at [207, 226] on span "[GEOGRAPHIC_DATA], [GEOGRAPHIC_DATA]" at bounding box center [252, 231] width 133 height 23
type input "[GEOGRAPHIC_DATA], [GEOGRAPHIC_DATA]"
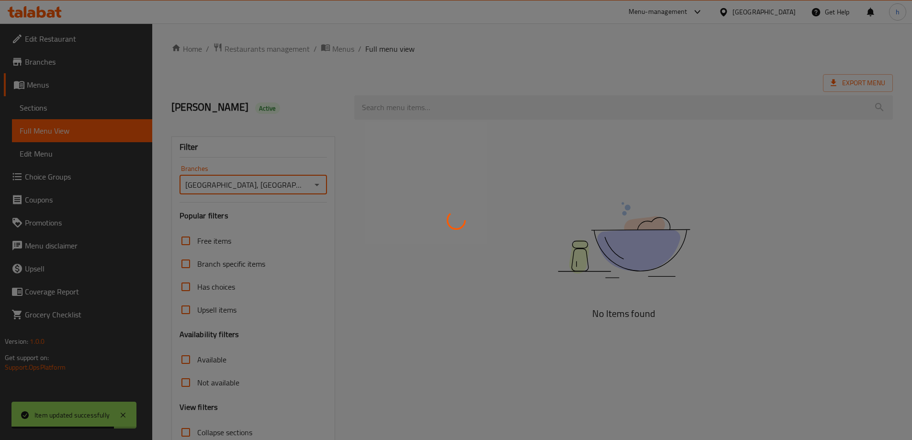
click at [398, 91] on div at bounding box center [456, 220] width 912 height 440
click at [396, 106] on div at bounding box center [456, 220] width 912 height 440
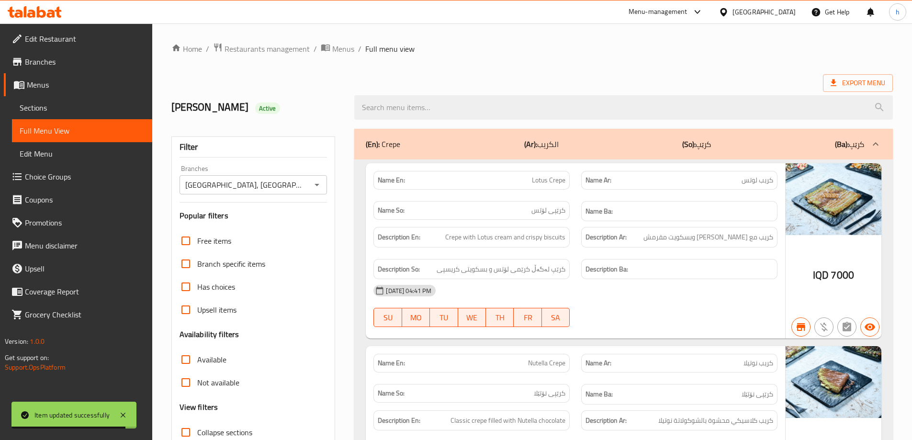
click at [396, 106] on div at bounding box center [456, 220] width 912 height 440
click at [396, 106] on input "search" at bounding box center [623, 107] width 539 height 24
paste input "Blueberry Smoothie"
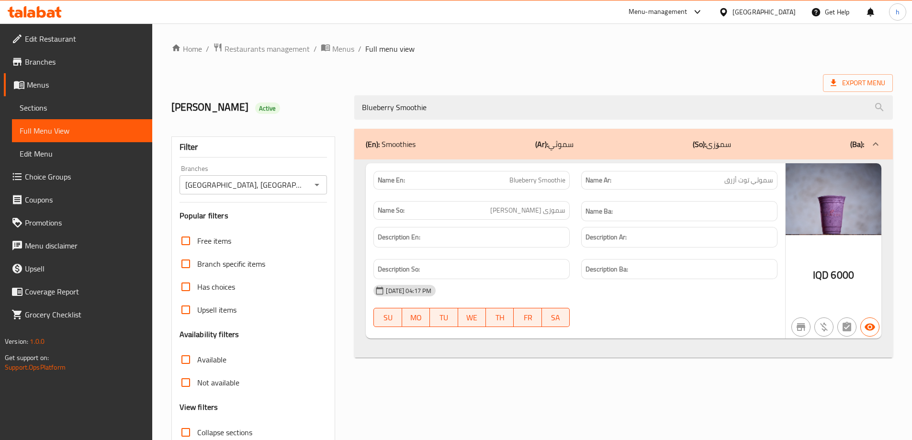
type input "Blueberry Smoothie"
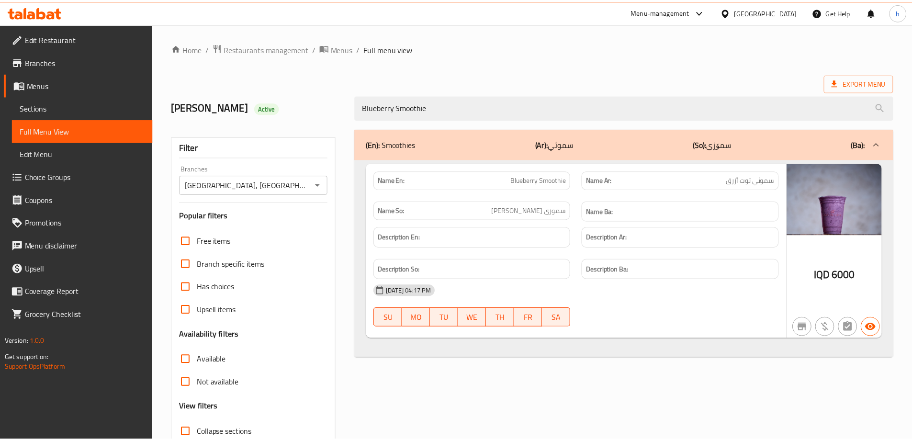
scroll to position [69, 0]
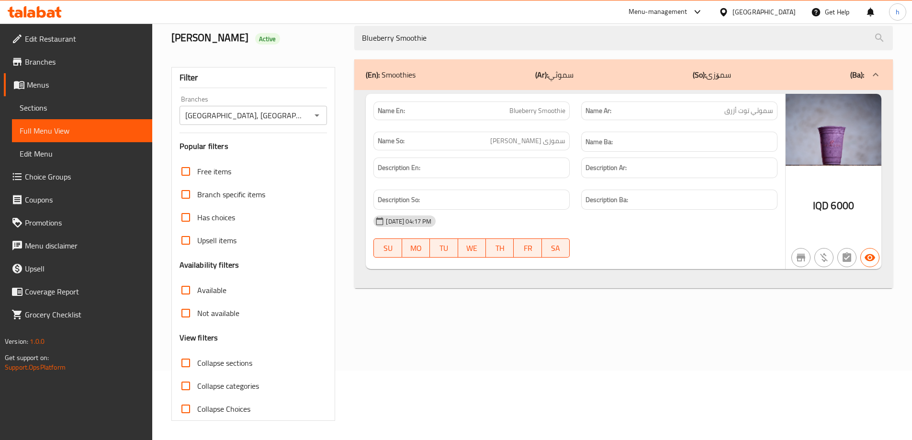
click at [30, 7] on icon at bounding box center [35, 11] width 54 height 11
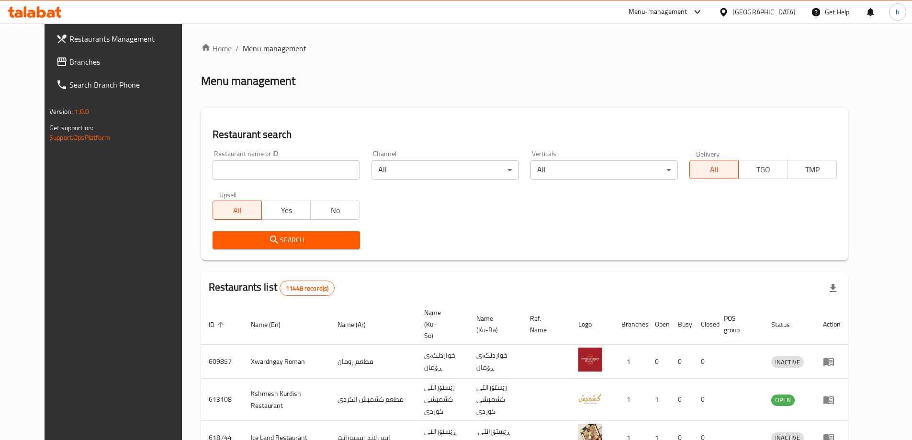
click at [69, 62] on span "Branches" at bounding box center [129, 61] width 120 height 11
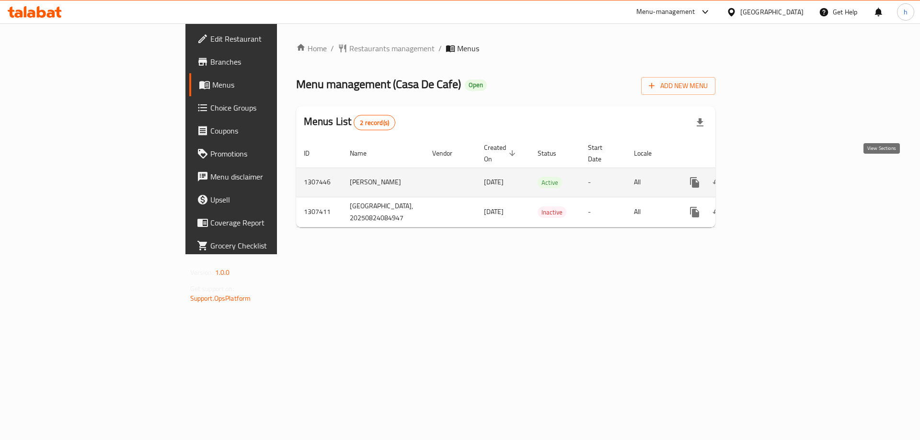
click at [769, 177] on icon "enhanced table" at bounding box center [763, 182] width 11 height 11
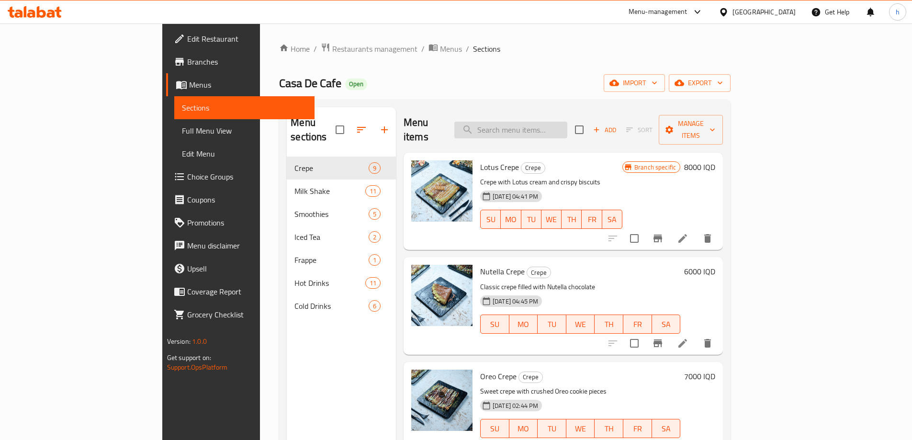
click at [563, 126] on input "search" at bounding box center [511, 130] width 113 height 17
click at [182, 133] on span "Full Menu View" at bounding box center [244, 130] width 125 height 11
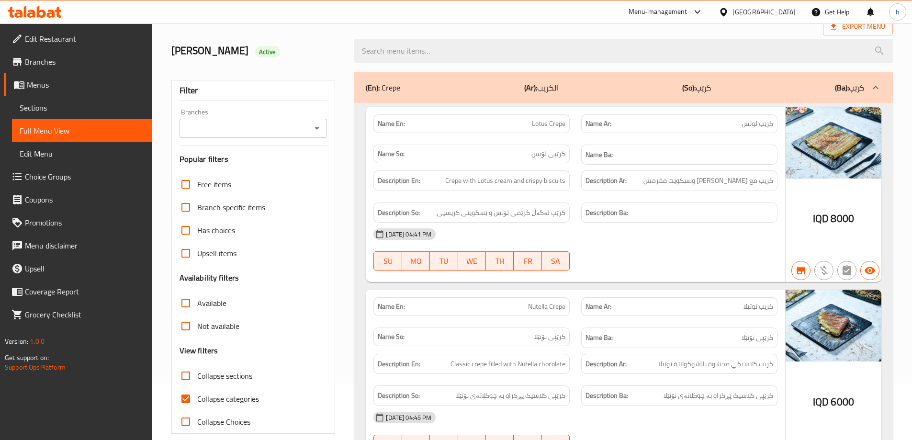
scroll to position [80, 0]
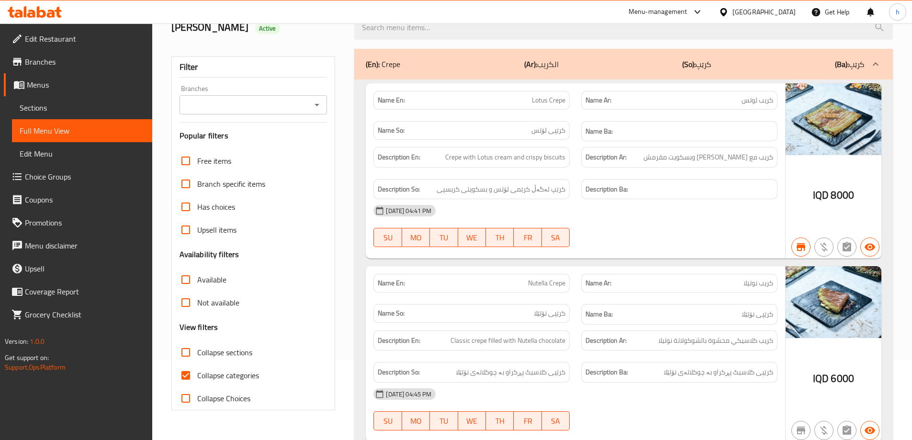
click at [190, 369] on input "Collapse categories" at bounding box center [185, 375] width 23 height 23
checkbox input "false"
click at [320, 104] on icon "Open" at bounding box center [316, 104] width 11 height 11
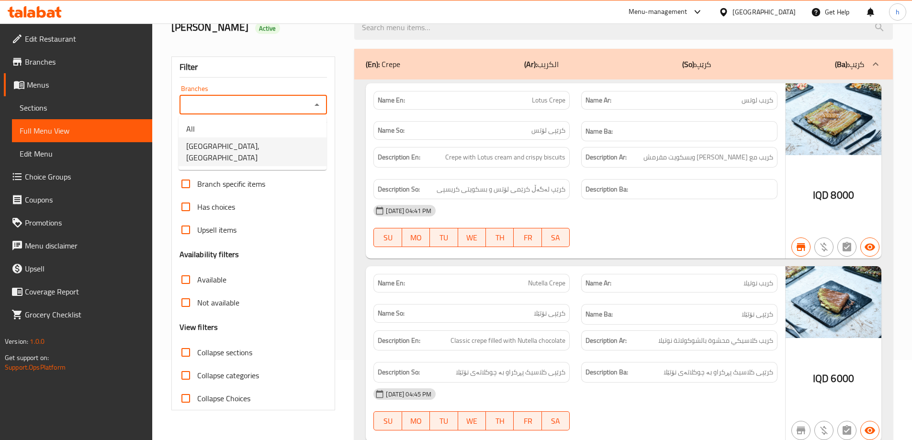
click at [222, 147] on span "[GEOGRAPHIC_DATA], [GEOGRAPHIC_DATA]" at bounding box center [252, 151] width 133 height 23
type input "[GEOGRAPHIC_DATA], [GEOGRAPHIC_DATA]"
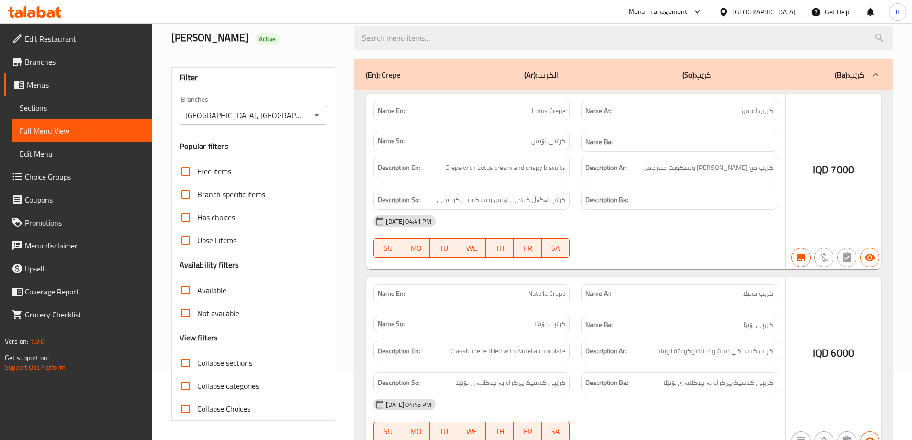
click at [393, 41] on div at bounding box center [456, 220] width 912 height 440
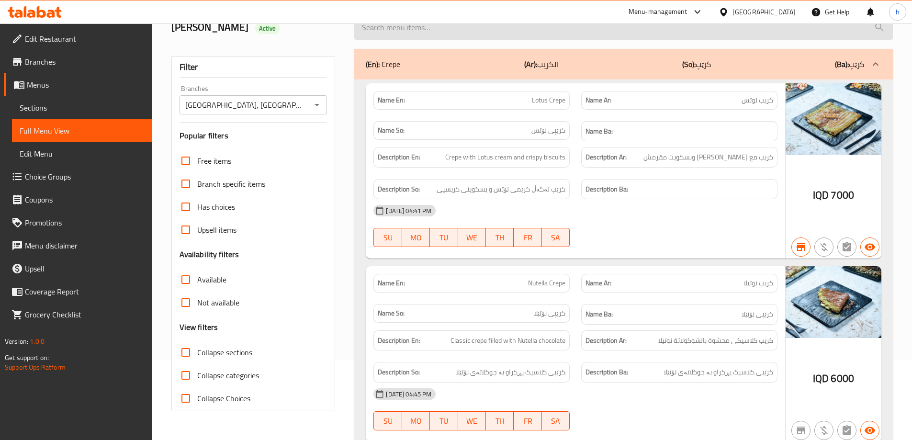
drag, startPoint x: 396, startPoint y: 43, endPoint x: 397, endPoint y: 37, distance: 5.5
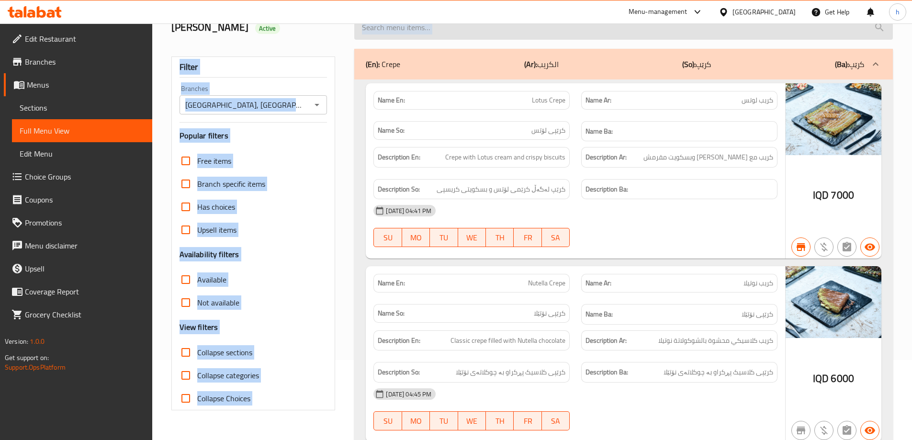
click at [398, 33] on input "search" at bounding box center [623, 27] width 539 height 24
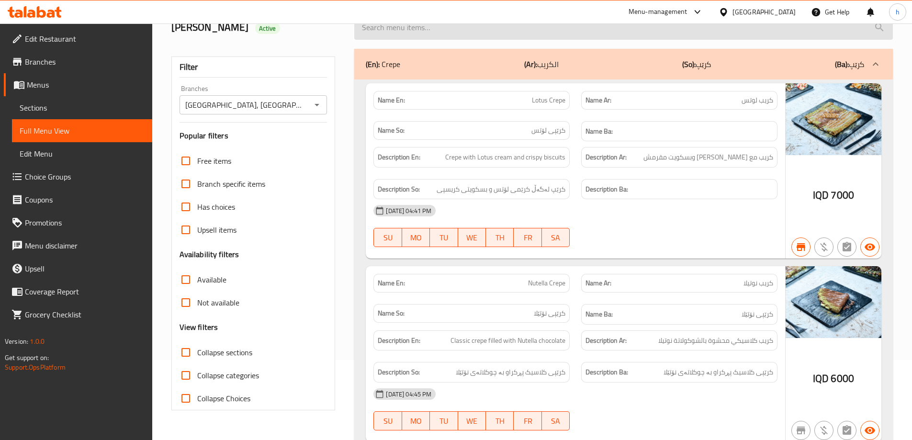
type input "v"
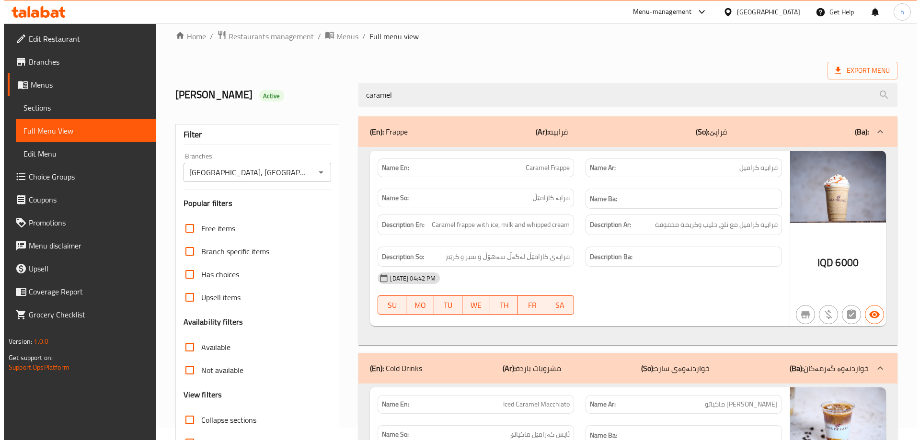
scroll to position [0, 0]
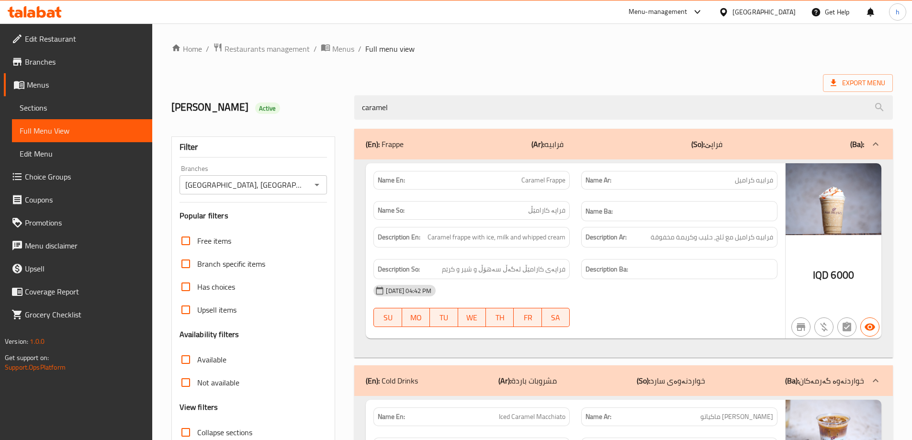
type input "caramel"
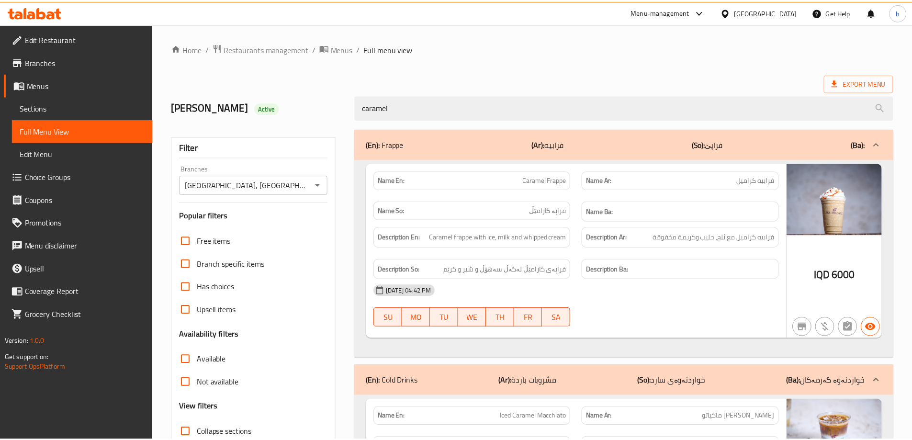
scroll to position [174, 0]
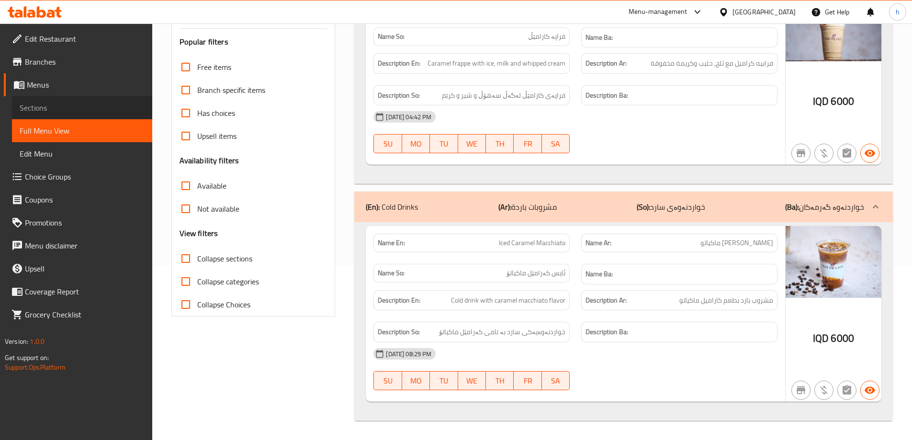
click at [56, 106] on span "Sections" at bounding box center [82, 107] width 125 height 11
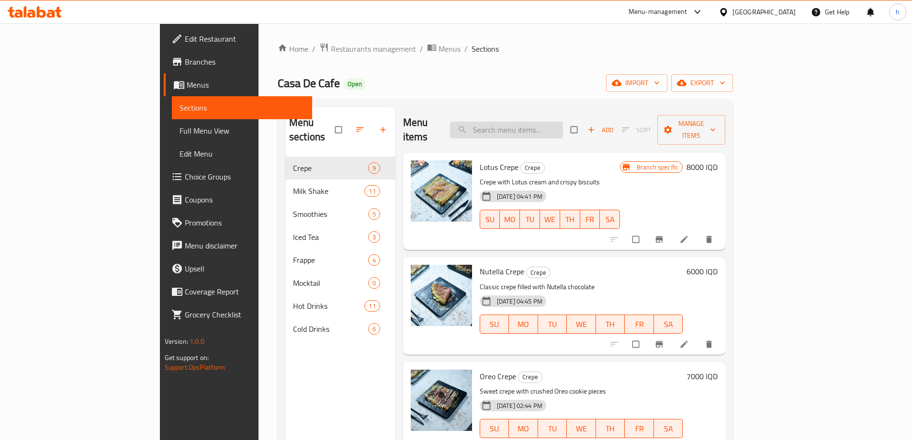
click at [548, 123] on input "search" at bounding box center [506, 130] width 113 height 17
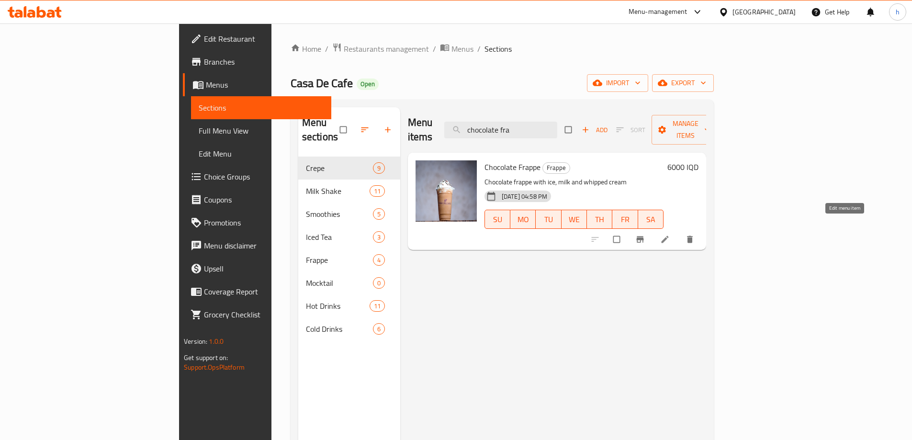
type input "chocolate fra"
click at [670, 235] on icon at bounding box center [665, 240] width 10 height 10
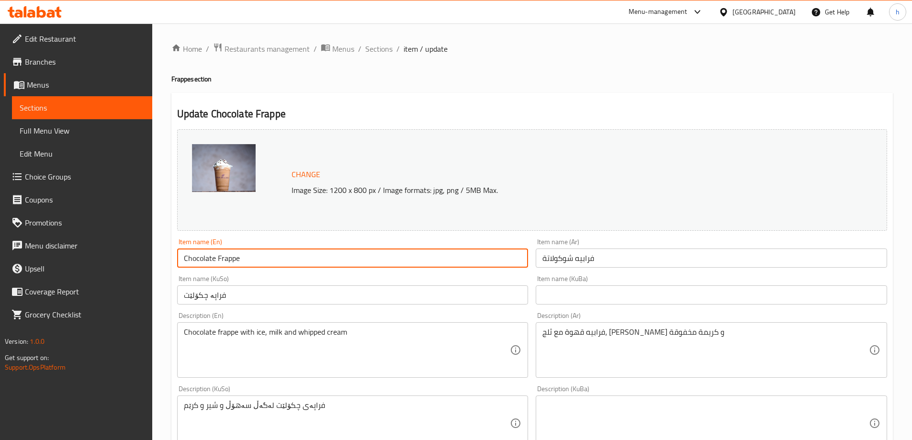
drag, startPoint x: 226, startPoint y: 255, endPoint x: 174, endPoint y: 255, distance: 52.2
click at [174, 255] on div "Item name (En) Chocolate Frappe Item name (En)" at bounding box center [352, 253] width 359 height 37
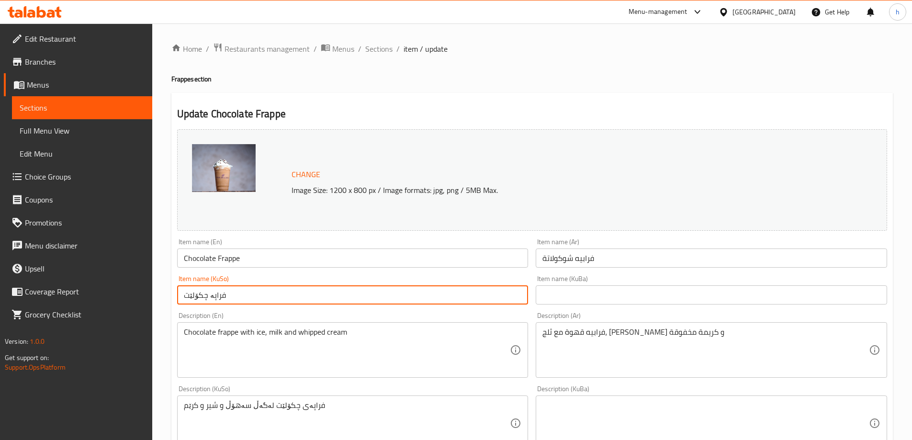
drag, startPoint x: 207, startPoint y: 296, endPoint x: 259, endPoint y: 296, distance: 51.2
click at [258, 296] on input "فراپە چکۆلێت" at bounding box center [353, 294] width 352 height 19
click at [215, 296] on input "فراپە چکۆلێت" at bounding box center [353, 294] width 352 height 19
drag, startPoint x: 214, startPoint y: 297, endPoint x: 267, endPoint y: 300, distance: 53.7
click at [267, 300] on input "فراپە چکۆلێت" at bounding box center [353, 294] width 352 height 19
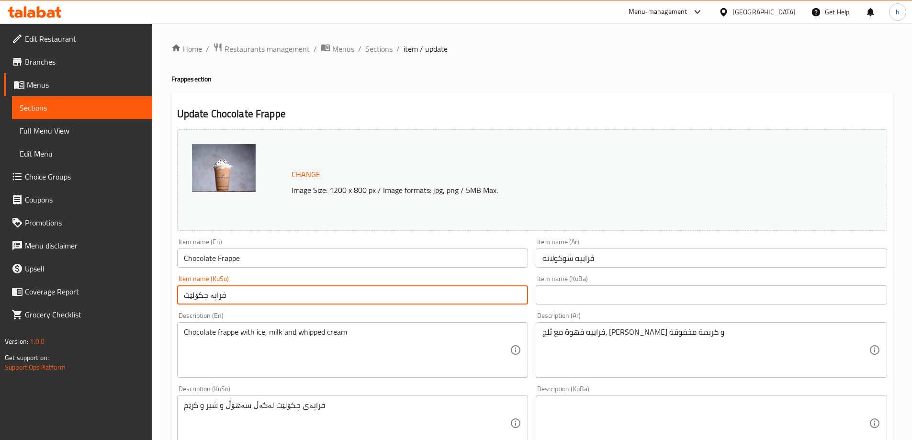
paste input "بيه"
click at [516, 297] on input "فرابيه چکۆلێت" at bounding box center [353, 294] width 352 height 19
click at [511, 297] on input "فرابيه چکۆلێت" at bounding box center [353, 294] width 352 height 19
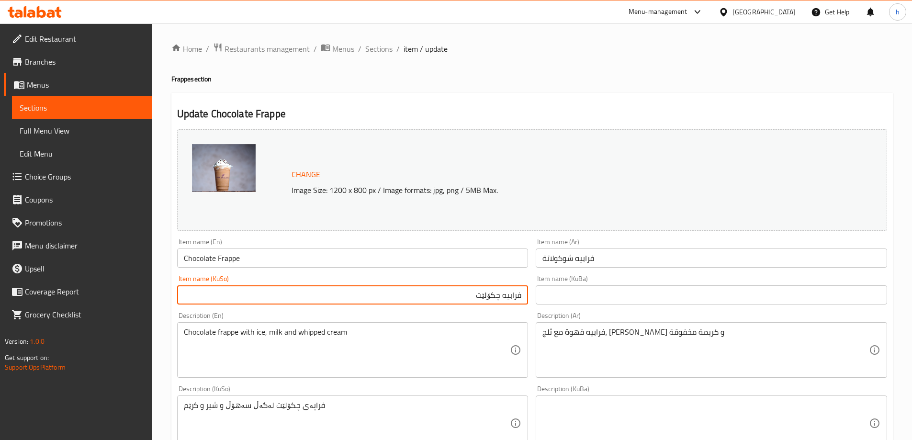
click at [511, 297] on input "فرابيه چکۆلێت" at bounding box center [353, 294] width 352 height 19
click at [490, 295] on input "چکۆلێت" at bounding box center [353, 294] width 352 height 19
paste input "فرابيه"
click at [503, 297] on input "چکۆلێتفرابيه" at bounding box center [353, 294] width 352 height 19
click at [587, 260] on input "فرابيه شوكولاتة" at bounding box center [712, 258] width 352 height 19
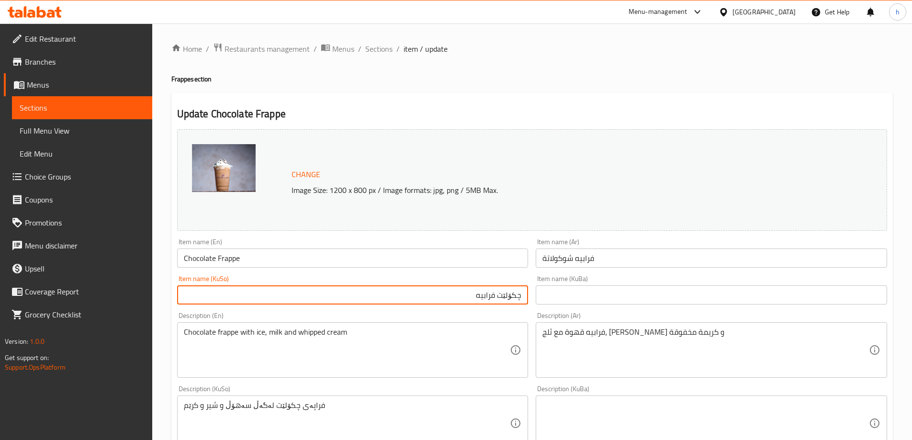
click at [587, 260] on input "فرابيه شوكولاتة" at bounding box center [712, 258] width 352 height 19
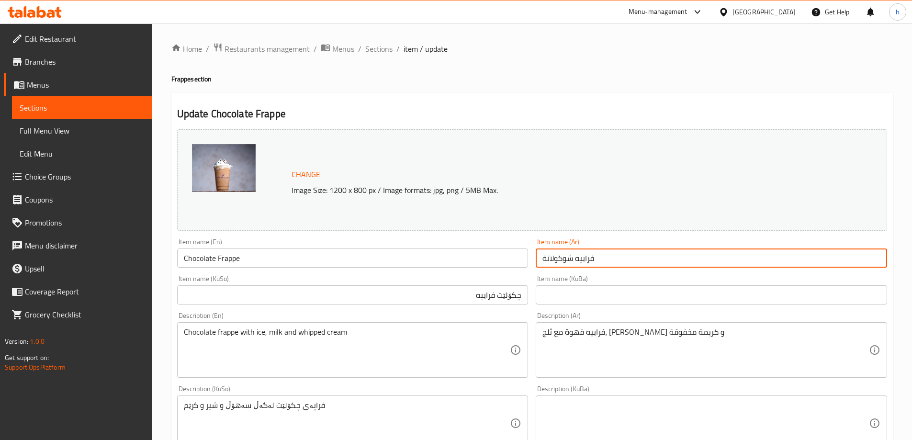
click at [606, 257] on input "فرابيه شوكولاتة" at bounding box center [712, 258] width 352 height 19
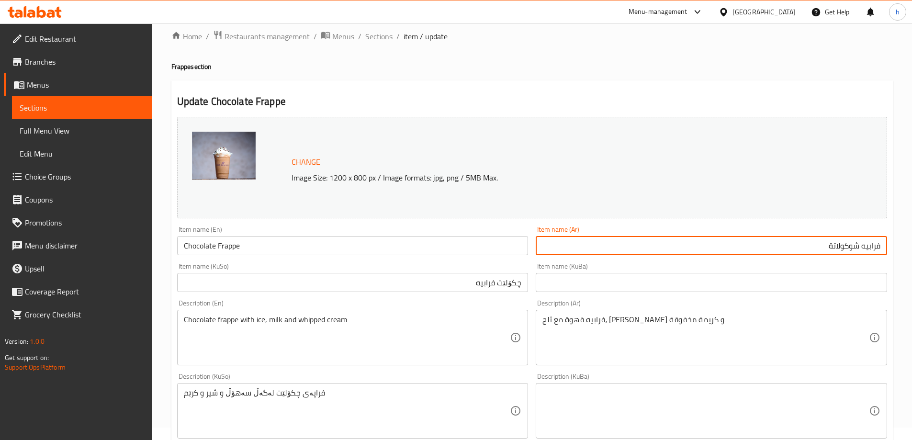
scroll to position [80, 0]
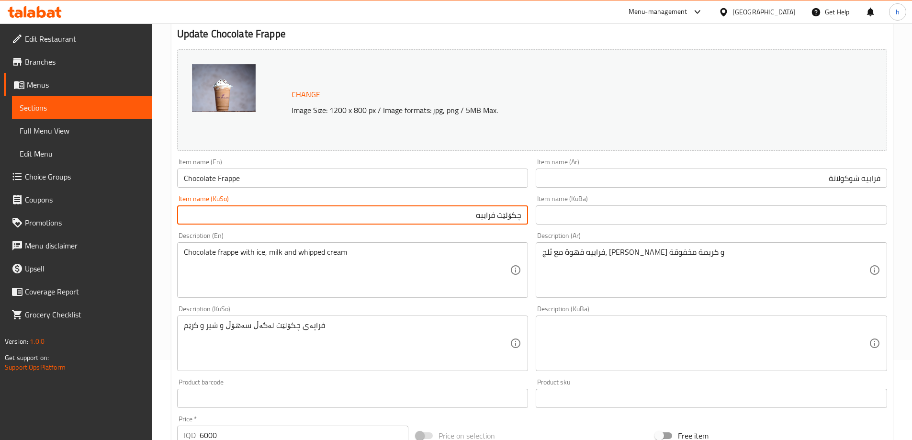
drag, startPoint x: 459, startPoint y: 220, endPoint x: 545, endPoint y: 223, distance: 86.3
click at [545, 223] on div "Change Image Size: 1200 x 800 px / Image formats: jpg, png / 5MB Max. Item name…" at bounding box center [532, 313] width 718 height 537
click at [512, 216] on input "چکۆلێت فرابيه" at bounding box center [353, 214] width 352 height 19
drag, startPoint x: 454, startPoint y: 213, endPoint x: 533, endPoint y: 211, distance: 79.5
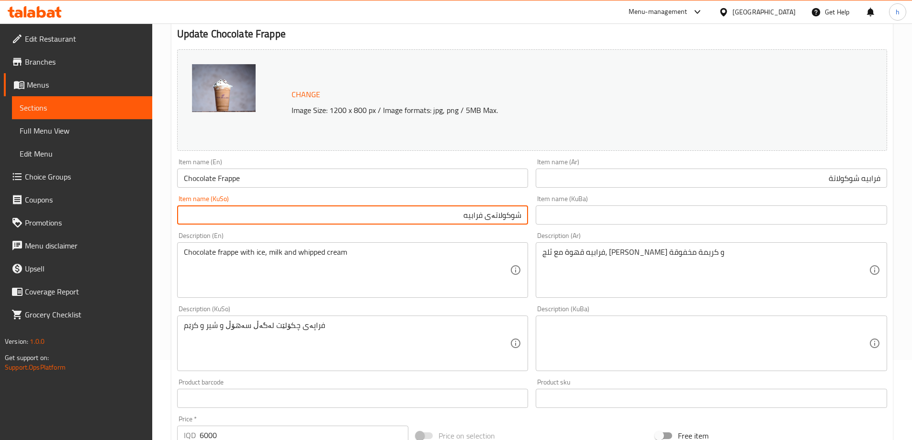
click at [533, 211] on div "Change Image Size: 1200 x 800 px / Image formats: jpg, png / 5MB Max. Item name…" at bounding box center [532, 313] width 718 height 537
type input "شوکولاتەی فرابيه"
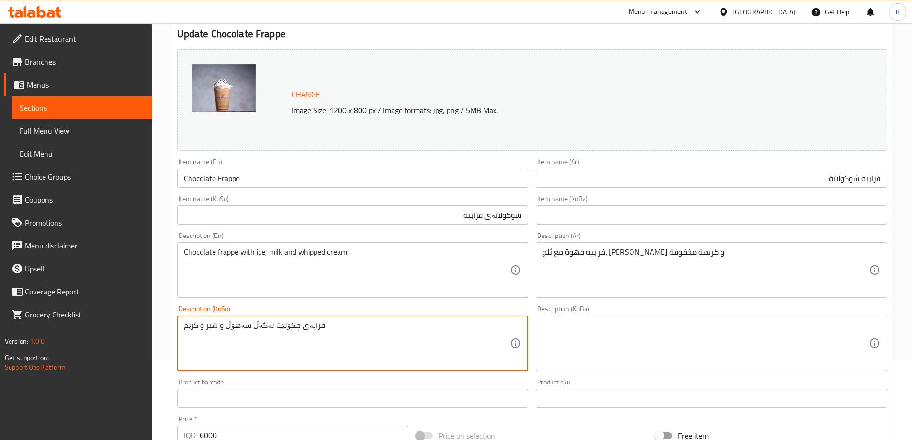
drag, startPoint x: 282, startPoint y: 325, endPoint x: 371, endPoint y: 321, distance: 89.2
paste textarea "شوکولاتەی فرابيه"
click at [177, 323] on div "شوکولاتەی فرابيه لەگەڵ سەهۆڵ و شیر و کرێم Description (KuSo)" at bounding box center [353, 344] width 352 height 56
click at [180, 325] on div "شوکولاتەی فرابيه لەگەڵ سەهۆڵ و شیر و کرێم Description (KuSo)" at bounding box center [353, 344] width 352 height 56
click at [186, 328] on textarea "شوکولاتەی فرابيه لەگەڵ سەهۆڵ و شیر و کرێم" at bounding box center [347, 343] width 327 height 45
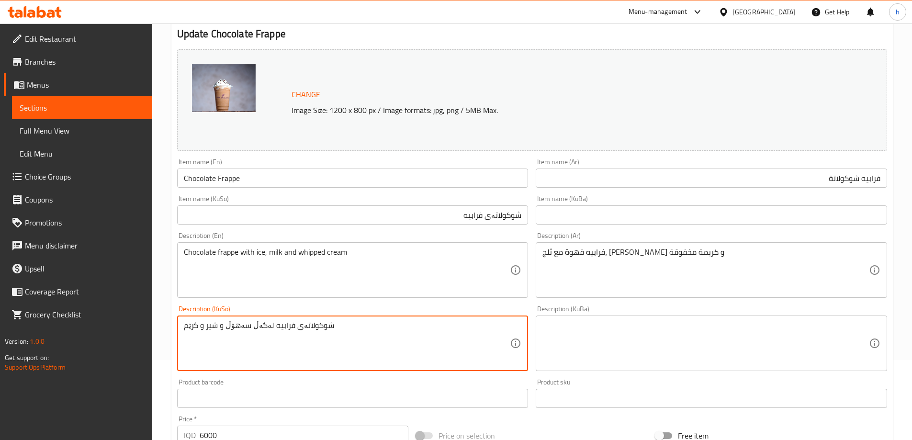
click at [184, 327] on textarea "شوکولاتەی فرابيه لەگەڵ سەهۆڵ و شیر و کرێم" at bounding box center [347, 343] width 327 height 45
click at [370, 329] on textarea "شوکولاتەی فرابيه لەگەڵ سەهۆڵ و شیر و کرێم" at bounding box center [347, 343] width 327 height 45
click at [356, 325] on textarea "شوکولاتەی فرابيه لەگەڵ سەهۆڵ و شیر و کرێمی وێپد" at bounding box center [347, 343] width 327 height 45
click at [350, 323] on textarea "شوکولاتەی فرابيه لەگەڵ سەهۆڵ و شیر و کرێمی وێپد" at bounding box center [347, 343] width 327 height 45
click at [360, 330] on textarea "شوکولاتەی فرابيه لەگەڵ سەهۆڵ و شیر و کرێمی وێپ" at bounding box center [347, 343] width 327 height 45
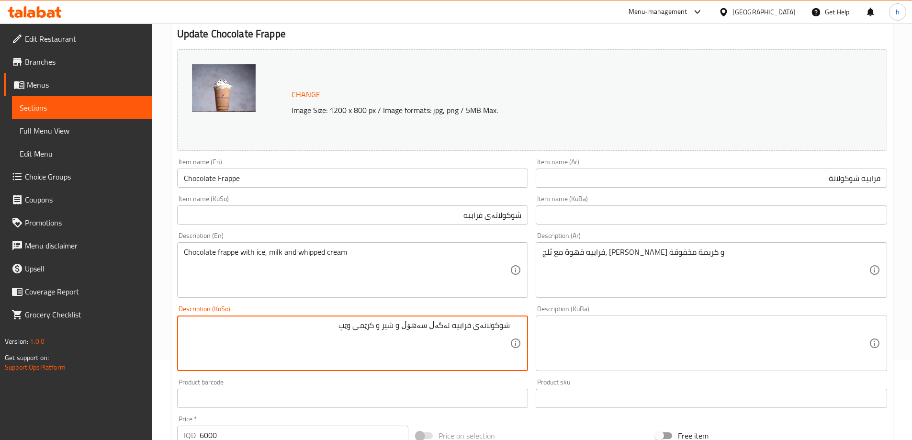
click at [360, 330] on textarea "شوکولاتەی فرابيه لەگەڵ سەهۆڵ و شیر و کرێمی وێپ" at bounding box center [347, 343] width 327 height 45
click at [387, 325] on textarea "شوکولاتەی فرابيه لەگەڵ سەهۆڵ و شیر و کرێمی" at bounding box center [347, 343] width 327 height 45
paste textarea "وێپ"
click at [345, 329] on textarea "شوکولاتەی فرابيه لەگەڵ سەهۆڵ و شیر و وێپ کرێمی" at bounding box center [347, 343] width 327 height 45
drag, startPoint x: 349, startPoint y: 328, endPoint x: 517, endPoint y: 324, distance: 168.1
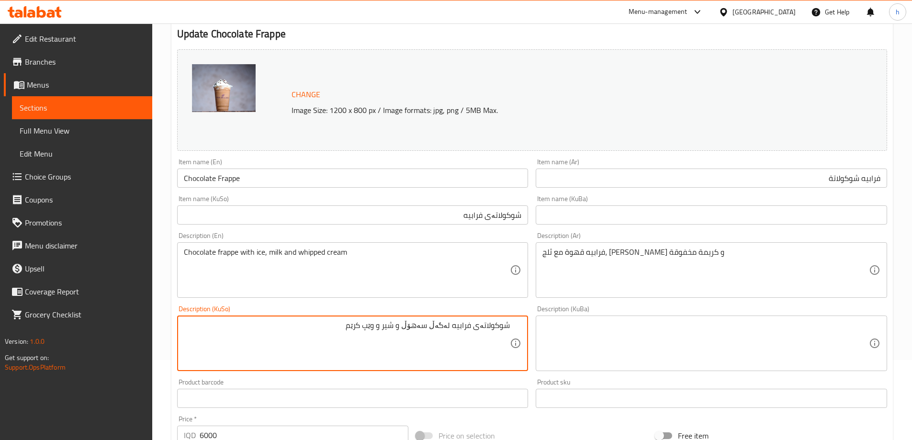
click at [512, 324] on div "شوکولاتەی فرابيه لەگەڵ سەهۆڵ و شیر و وێپ کرێم Description (KuSo)" at bounding box center [353, 344] width 352 height 56
type textarea "شوکولاتەی فرابيه لەگەڵ سەهۆڵ و شیر و وێپ کرێم"
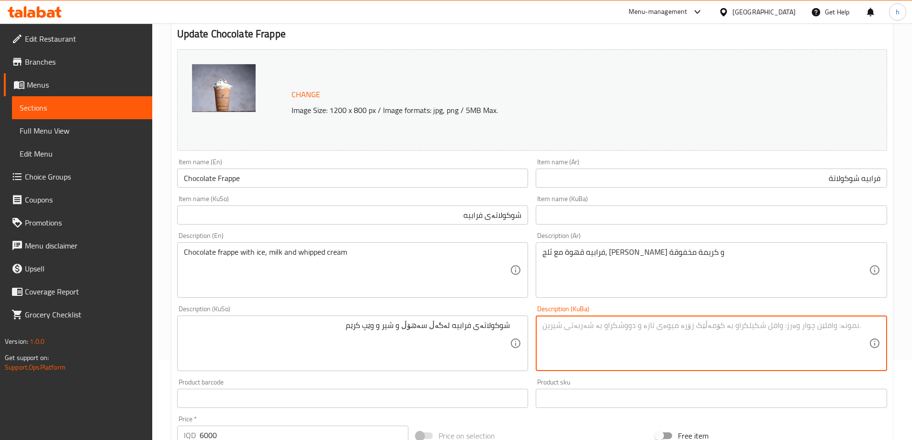
click at [577, 331] on textarea at bounding box center [706, 343] width 327 height 45
paste textarea "شوکولاتەی فرابيه لەگەڵ سەهۆڵ و شیر و وێپ کرێم"
type textarea "شوکولاتەی فرابيه لەگەڵ سەهۆڵ و شیر و وێپ کرێم"
click at [647, 253] on textarea "فرابيه قهوة مع ثلج، [PERSON_NAME] و كريمة مخفوقة" at bounding box center [706, 270] width 327 height 45
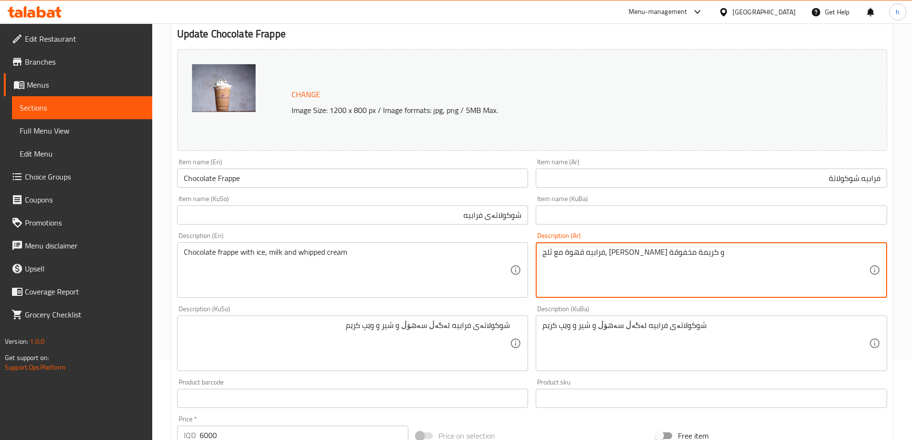
click at [650, 251] on textarea "فرابيه قهوة مع ثلج، [PERSON_NAME] و كريمة مخفوقة" at bounding box center [706, 270] width 327 height 45
click at [846, 182] on input "فرابيه شوكولاتة" at bounding box center [712, 178] width 352 height 19
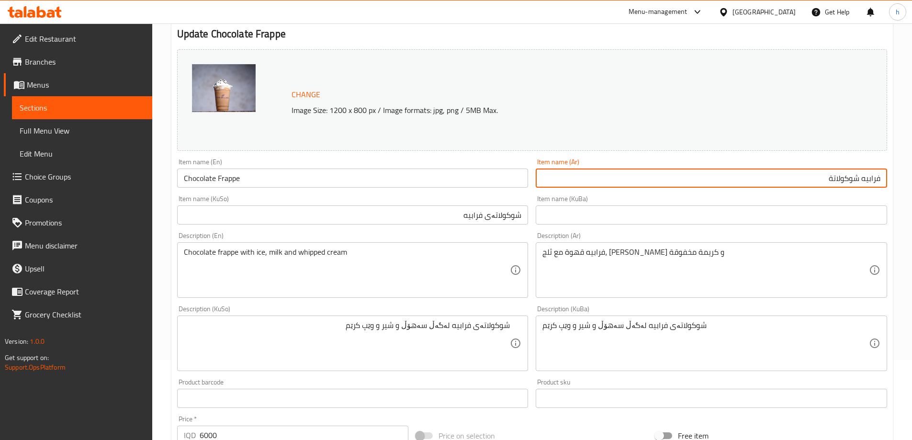
click at [846, 182] on input "فرابيه شوكولاتة" at bounding box center [712, 178] width 352 height 19
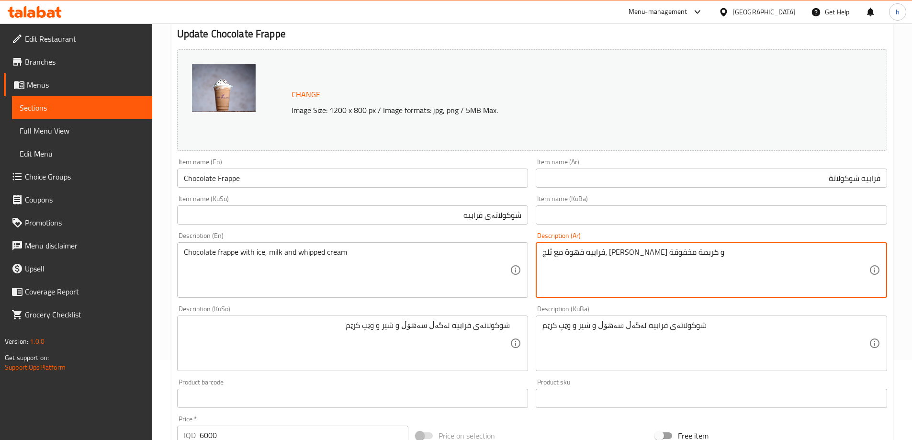
click at [651, 250] on textarea "فرابيه قهوة مع ثلج، [PERSON_NAME] و كريمة مخفوقة" at bounding box center [706, 270] width 327 height 45
paste textarea "شوكولاتة"
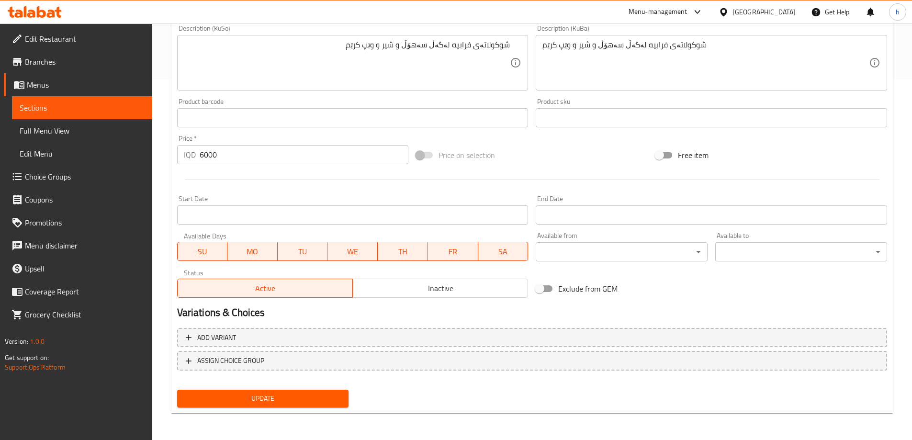
type textarea "فرابيه شوكولاتة مع ثلج، حليب و كريمة مخفوقة"
click at [335, 402] on span "Update" at bounding box center [263, 399] width 157 height 12
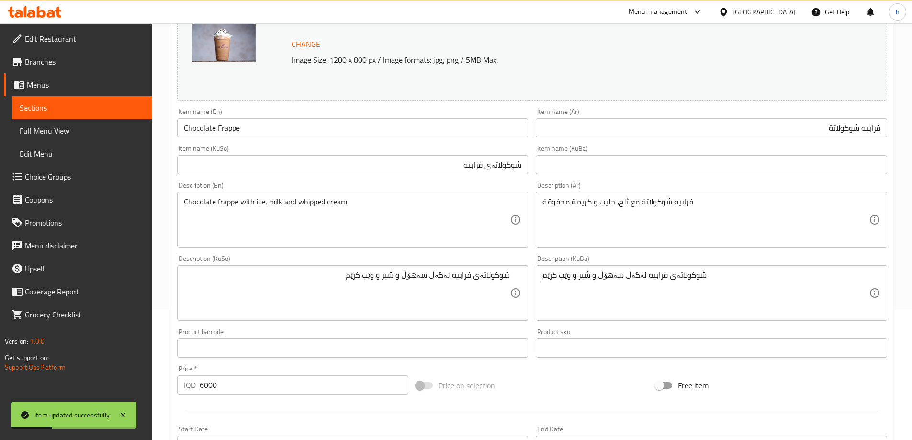
scroll to position [41, 0]
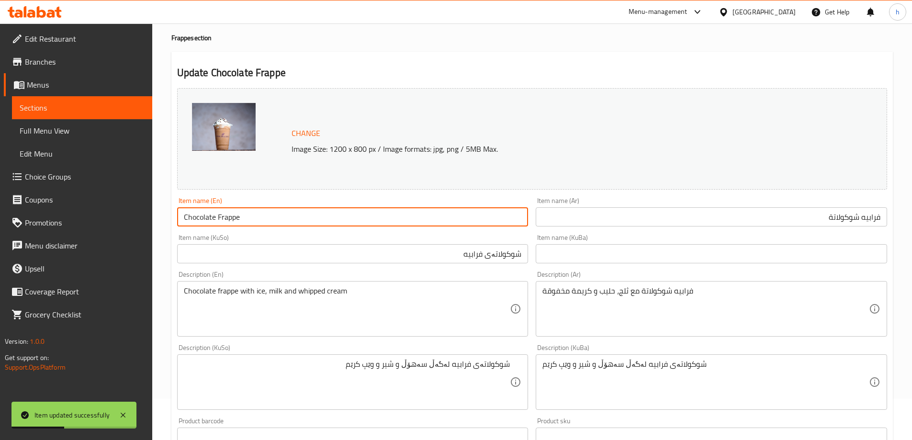
drag, startPoint x: 263, startPoint y: 221, endPoint x: 49, endPoint y: 207, distance: 214.5
click at [37, 212] on div "Edit Restaurant Branches Menus Sections Full Menu View Edit Menu Choice Groups …" at bounding box center [456, 370] width 912 height 777
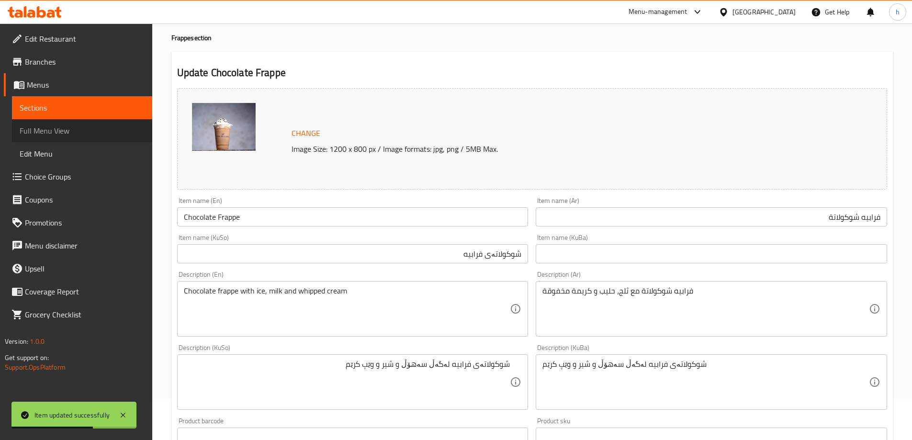
click at [44, 139] on link "Full Menu View" at bounding box center [82, 130] width 140 height 23
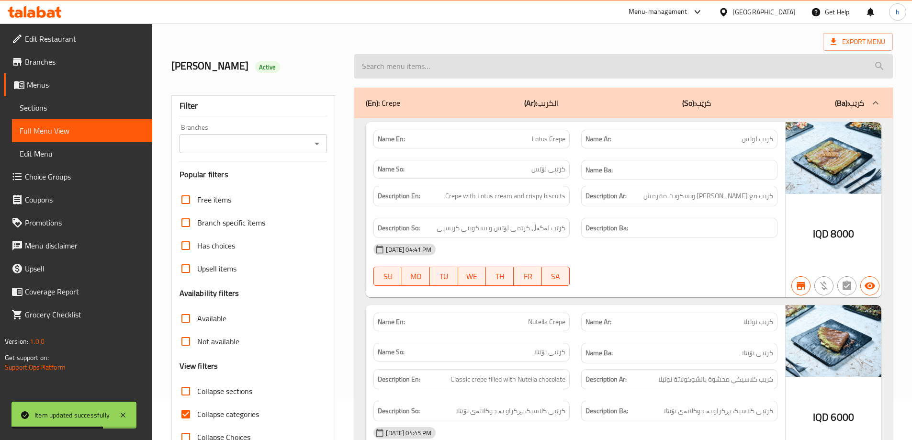
click at [370, 65] on input "search" at bounding box center [623, 66] width 539 height 24
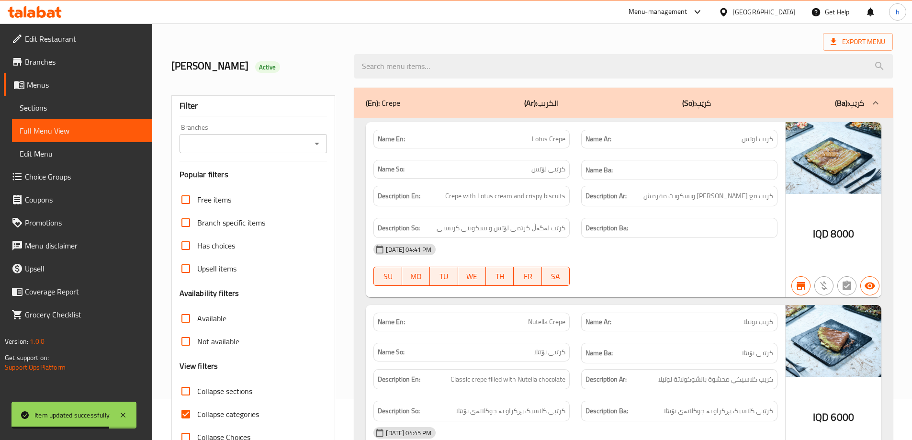
paste input "Chocolate Frappe"
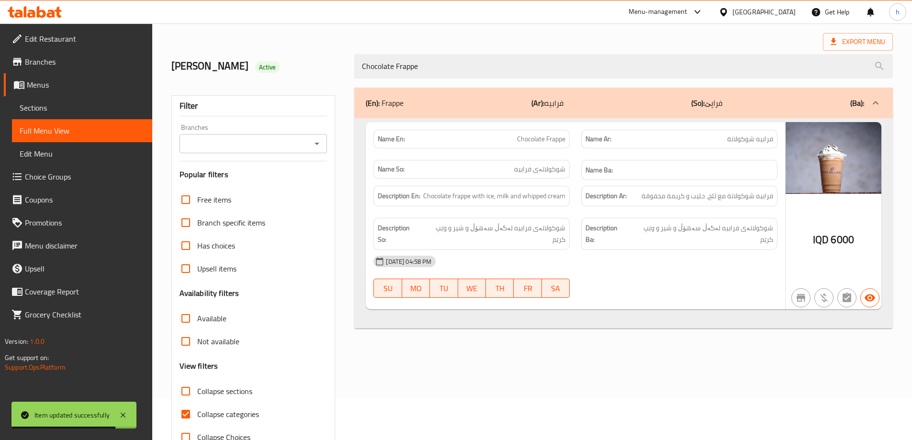
click at [320, 147] on icon "Open" at bounding box center [316, 143] width 11 height 11
type input "Chocolate Frappe"
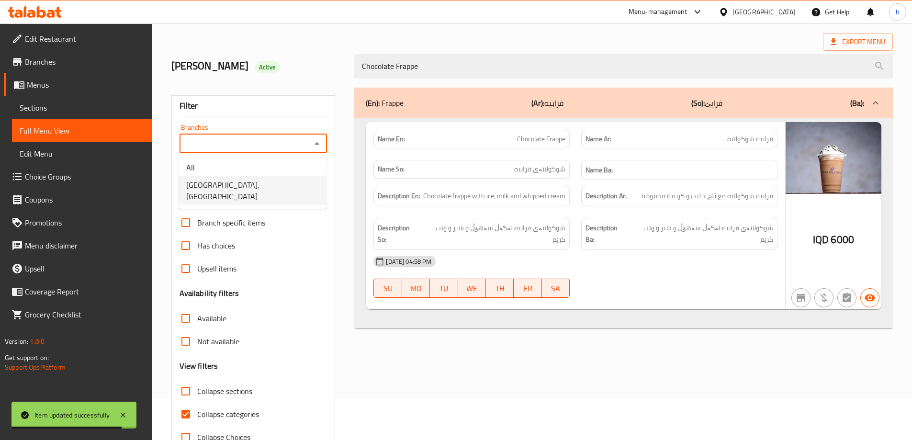
drag, startPoint x: 249, startPoint y: 186, endPoint x: 253, endPoint y: 200, distance: 14.5
click at [249, 186] on span "[GEOGRAPHIC_DATA], [GEOGRAPHIC_DATA]" at bounding box center [252, 190] width 133 height 23
type input "[GEOGRAPHIC_DATA], [GEOGRAPHIC_DATA]"
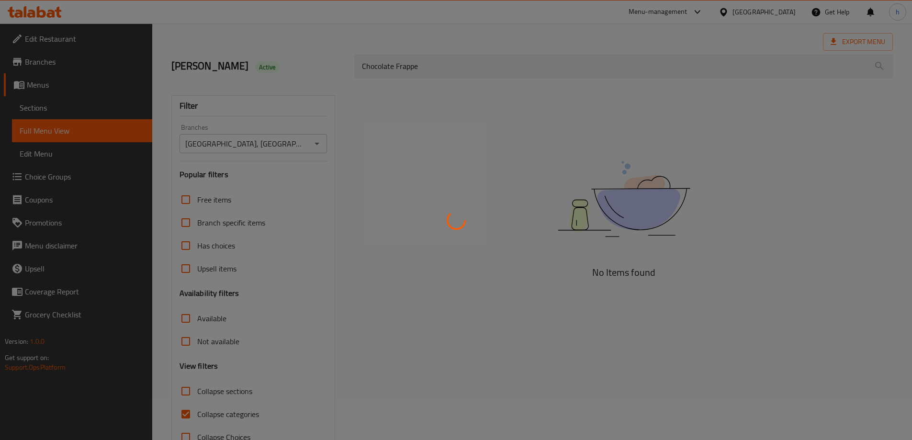
click at [187, 415] on div at bounding box center [456, 220] width 912 height 440
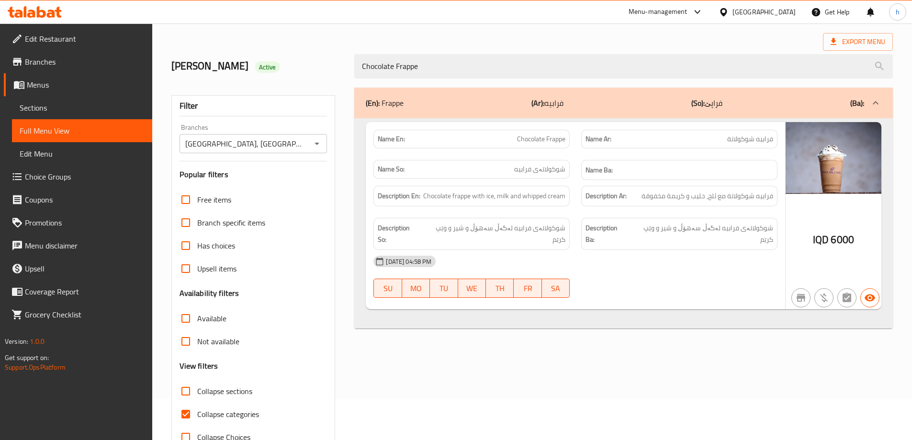
click at [187, 415] on div "Home / Restaurants management / Menus / Full menu view Export Menu [PERSON_NAME…" at bounding box center [532, 225] width 722 height 448
click at [187, 415] on input "Collapse categories" at bounding box center [185, 414] width 23 height 23
checkbox input "false"
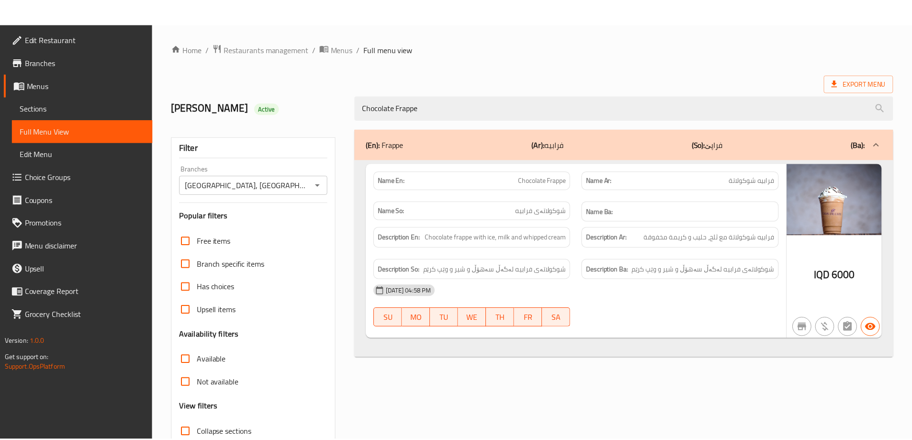
scroll to position [69, 0]
